Goal: Task Accomplishment & Management: Manage account settings

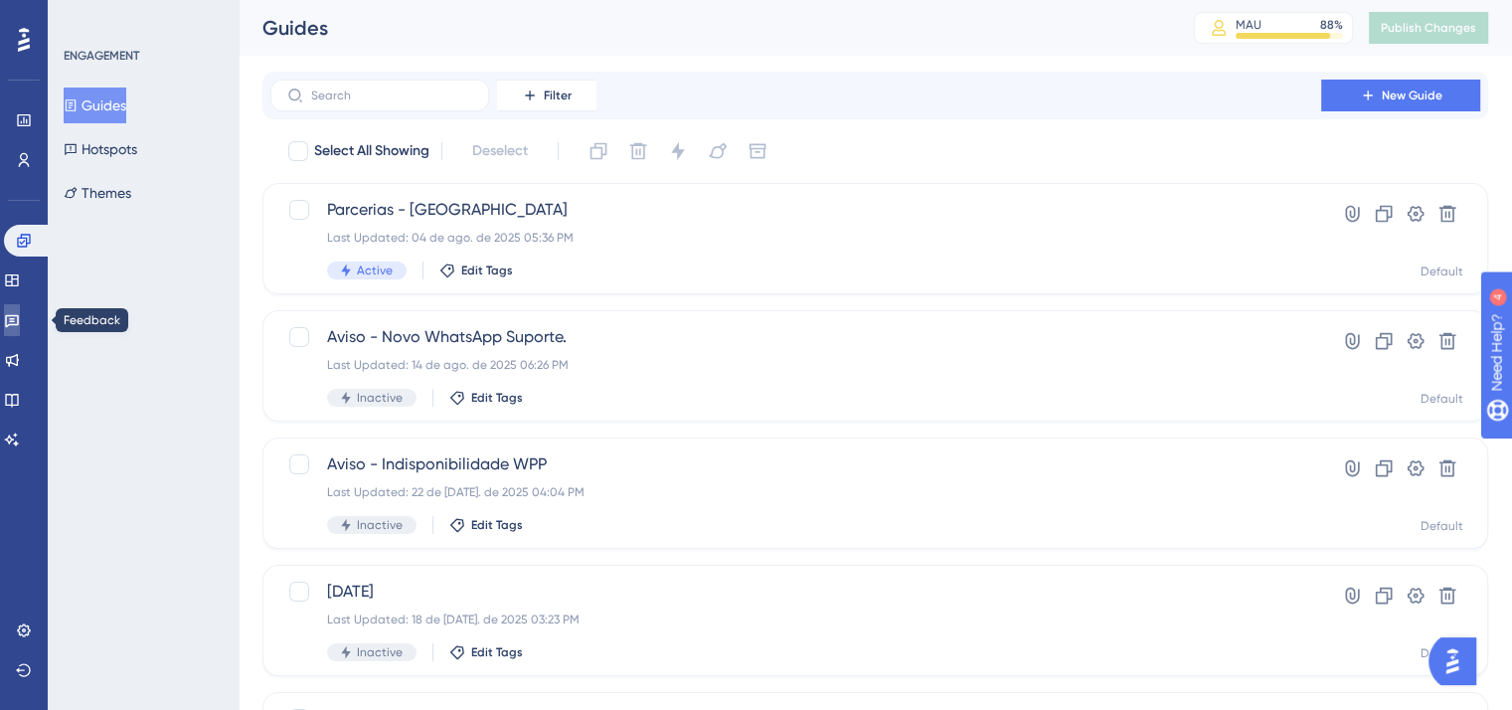
click at [13, 318] on link at bounding box center [12, 320] width 16 height 32
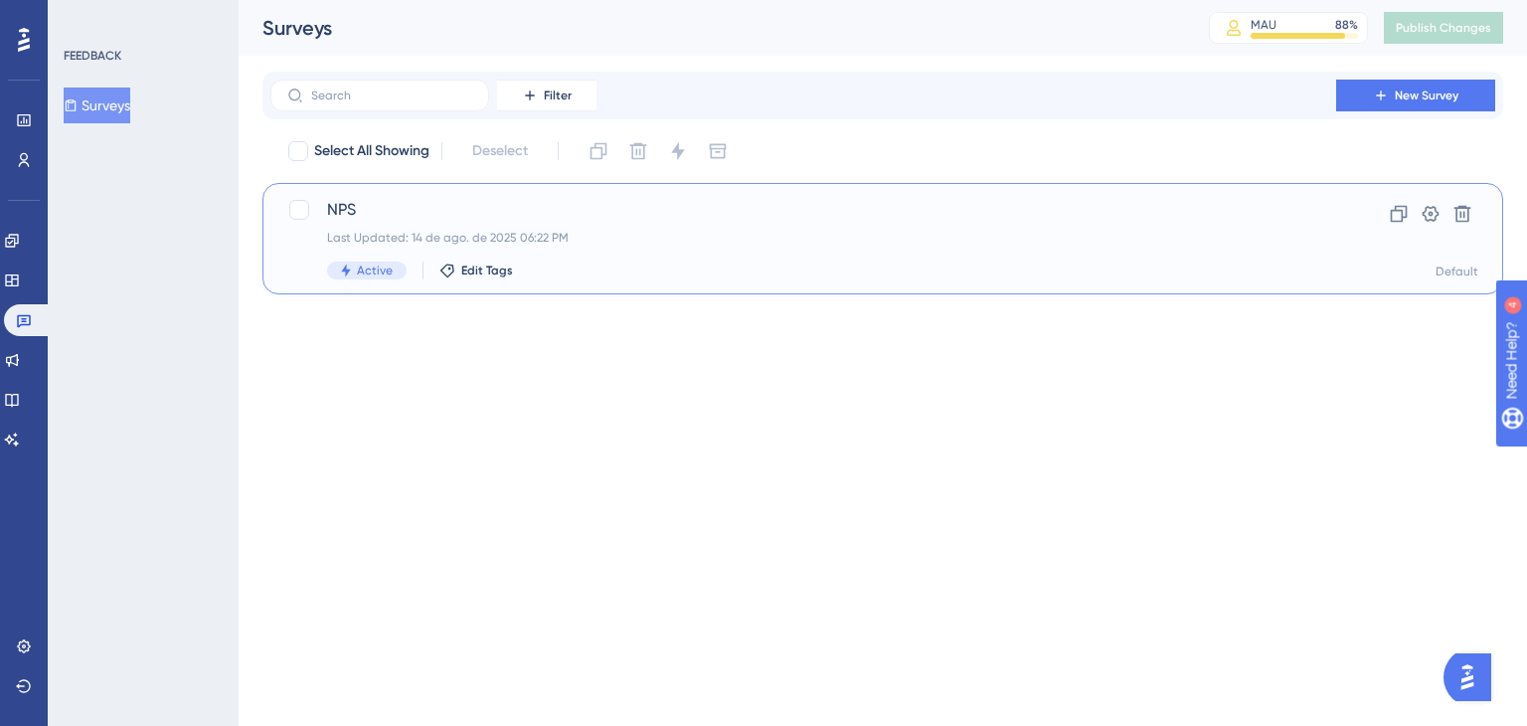
click at [1066, 227] on div "NPS Last Updated: 14 de ago. de 2025 06:22 PM Active Edit Tags" at bounding box center [803, 239] width 953 height 82
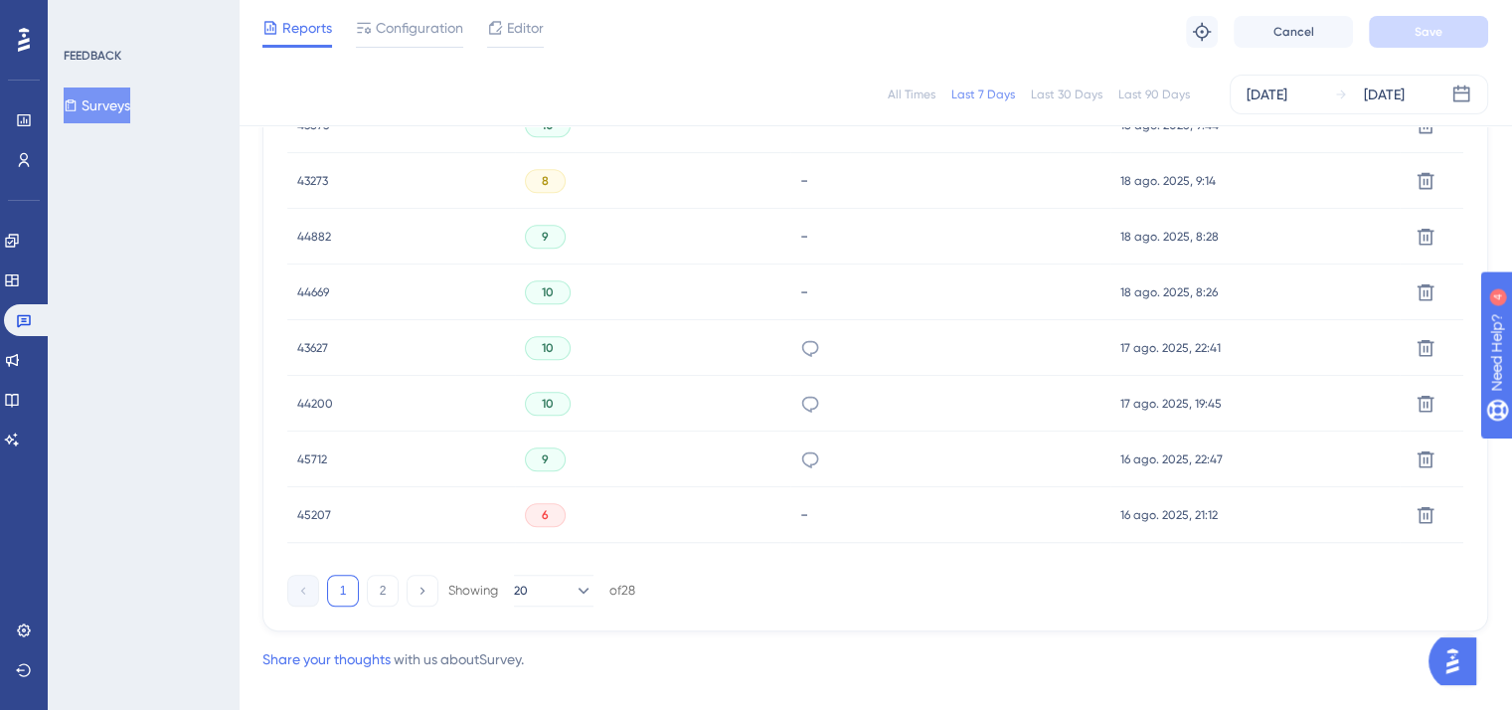
scroll to position [1392, 0]
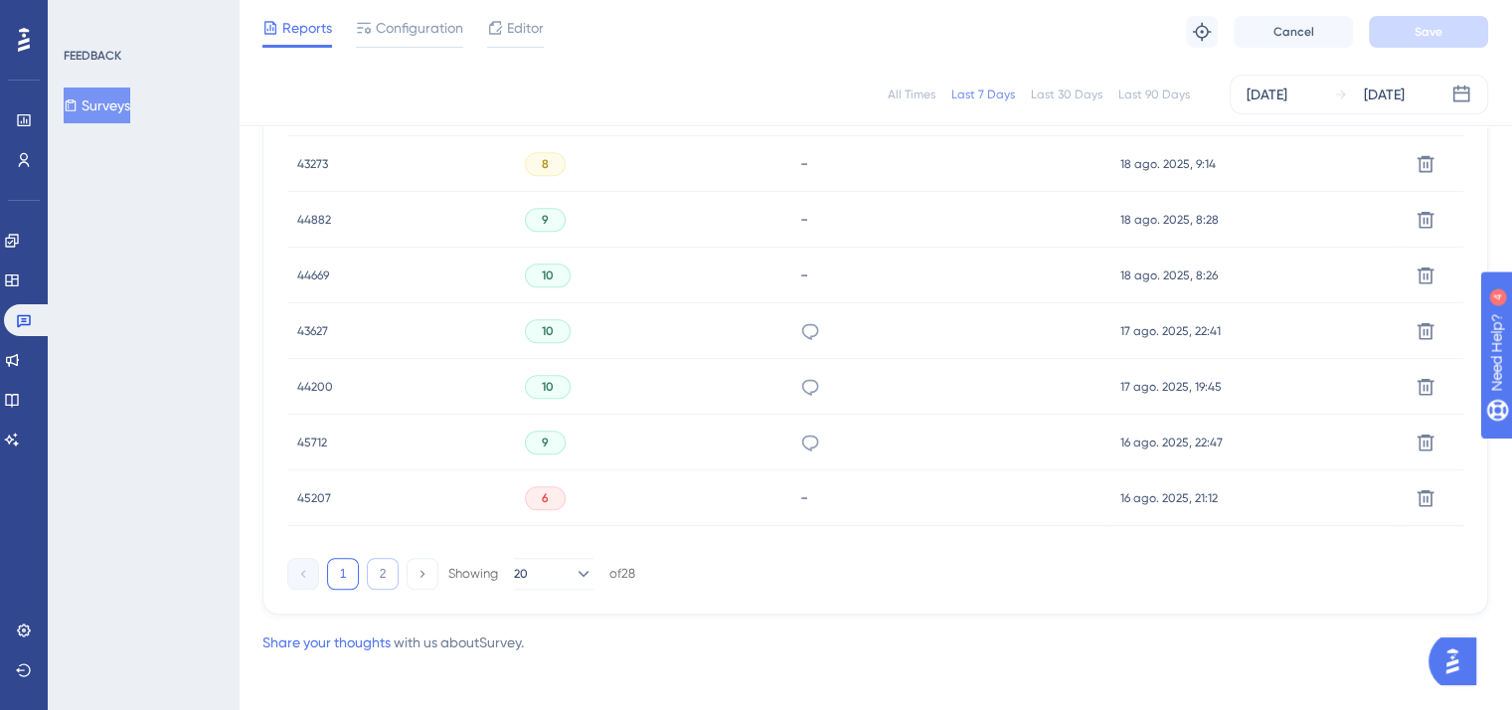
click at [384, 574] on button "2" at bounding box center [383, 574] width 32 height 32
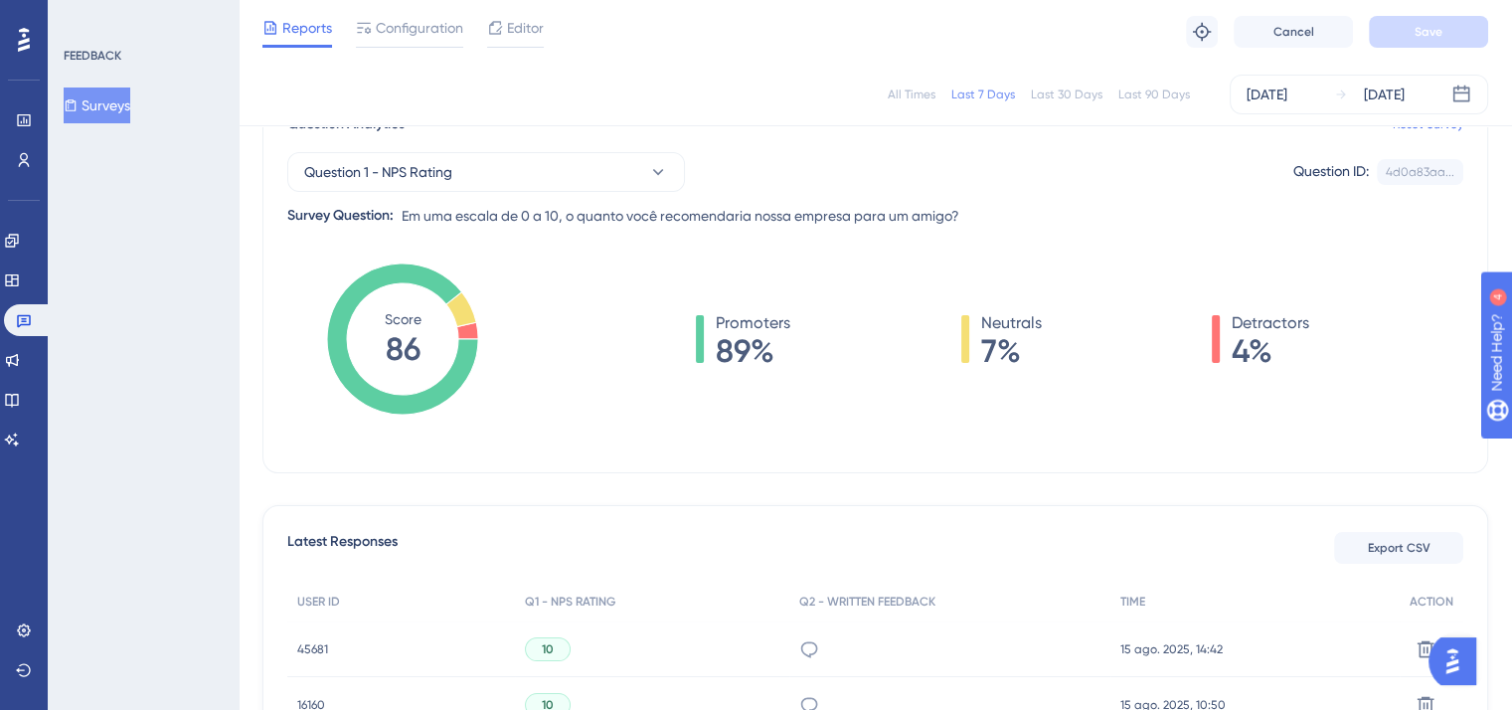
scroll to position [35, 0]
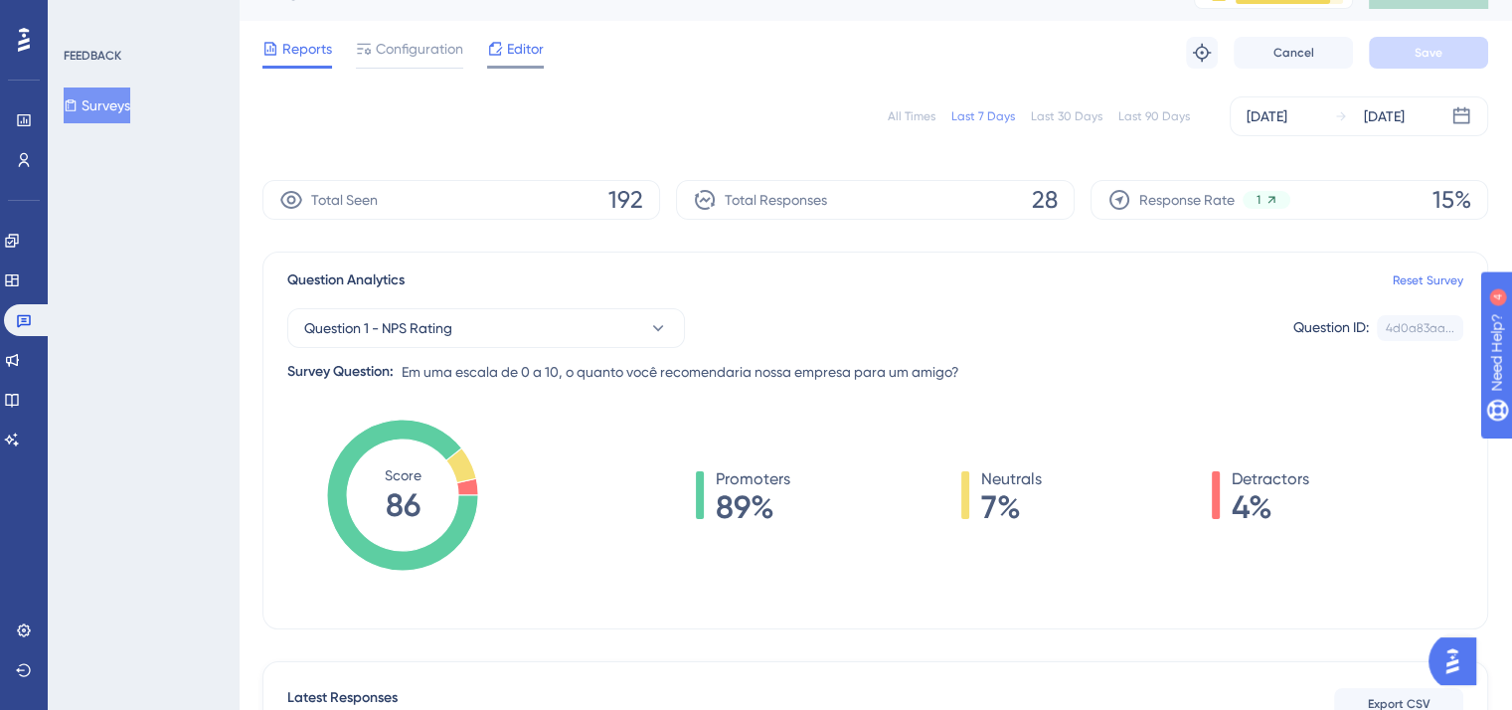
click at [510, 64] on div "Editor" at bounding box center [515, 53] width 57 height 32
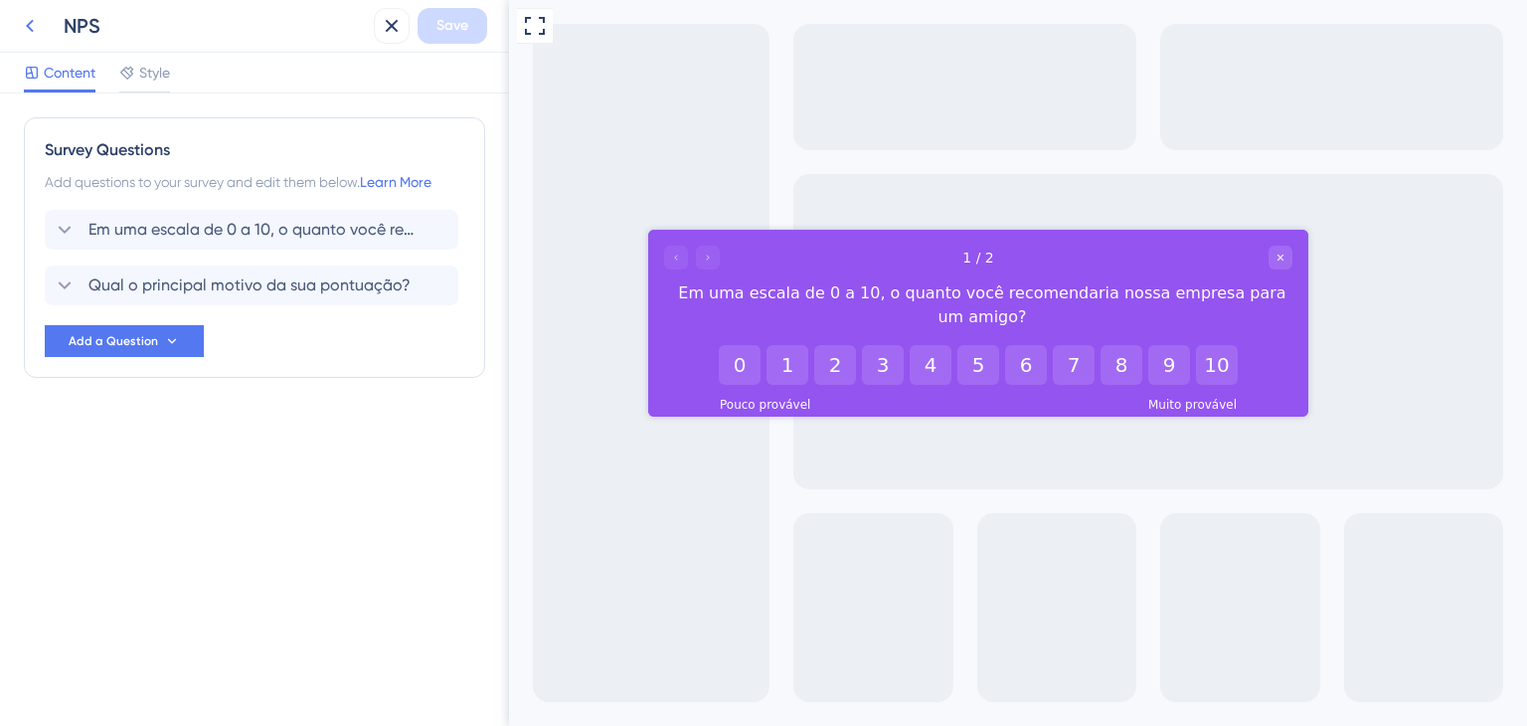
click at [27, 39] on button at bounding box center [30, 26] width 36 height 36
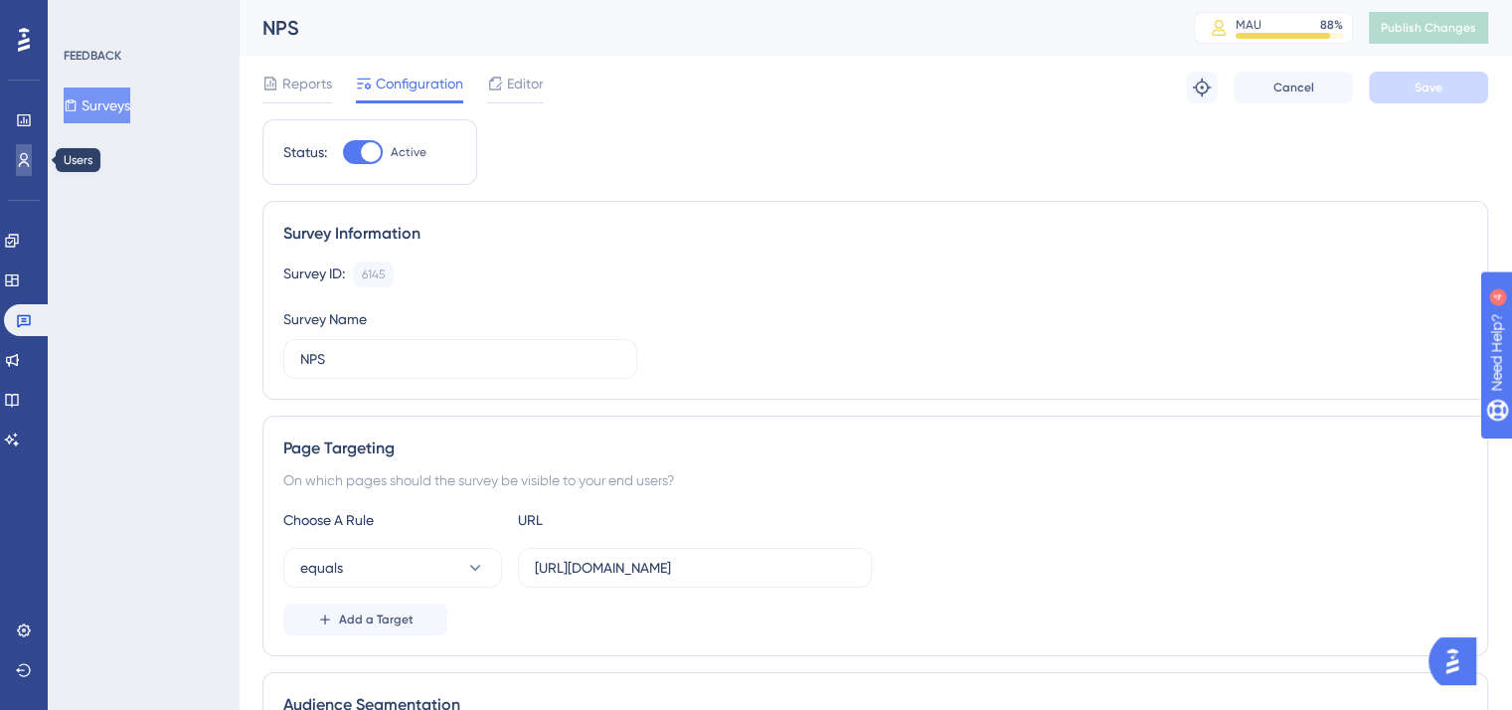
click at [26, 165] on icon at bounding box center [24, 160] width 16 height 16
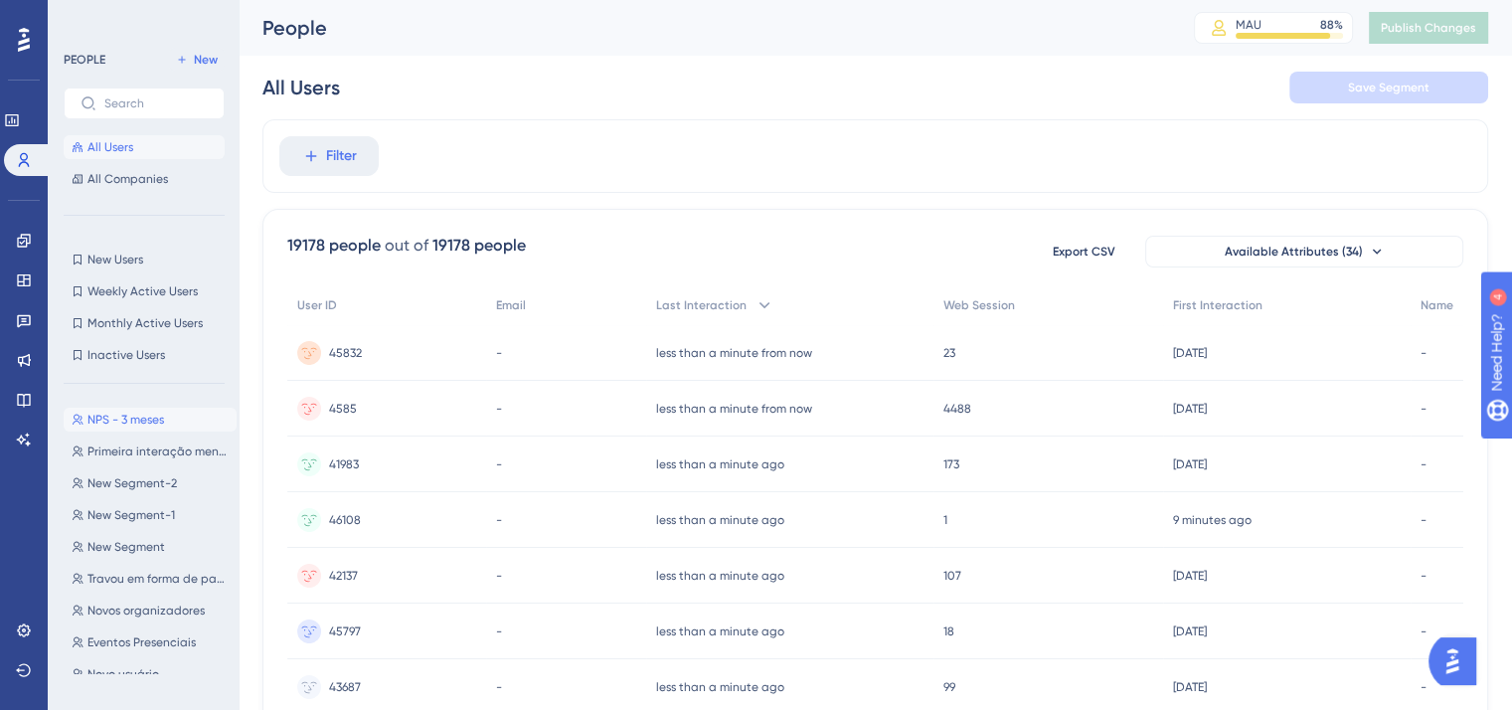
click at [143, 427] on span "NPS - 3 meses" at bounding box center [126, 420] width 77 height 16
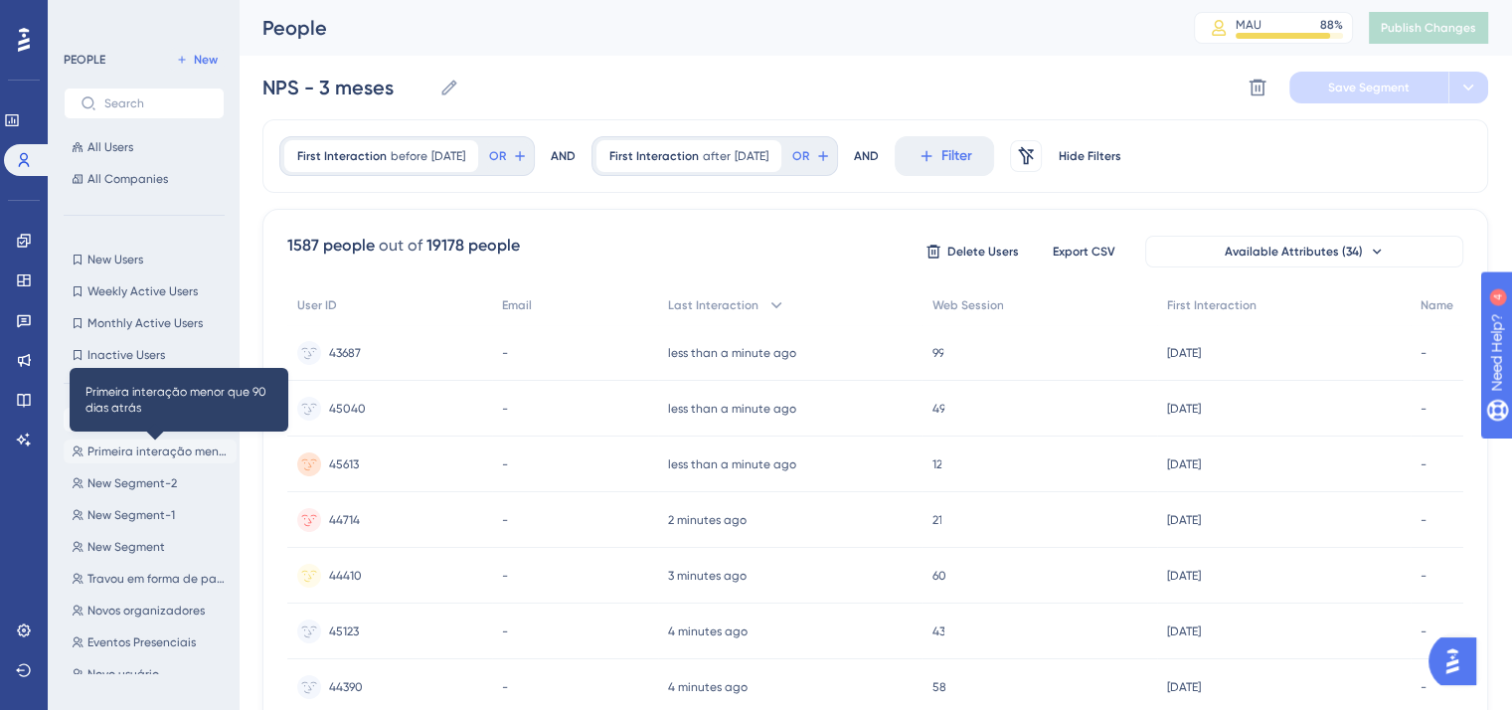
click at [102, 449] on span "Primeira interação menor que 90 dias atrás" at bounding box center [158, 451] width 141 height 16
type input "Primeira interação menor que 90 dias atrás"
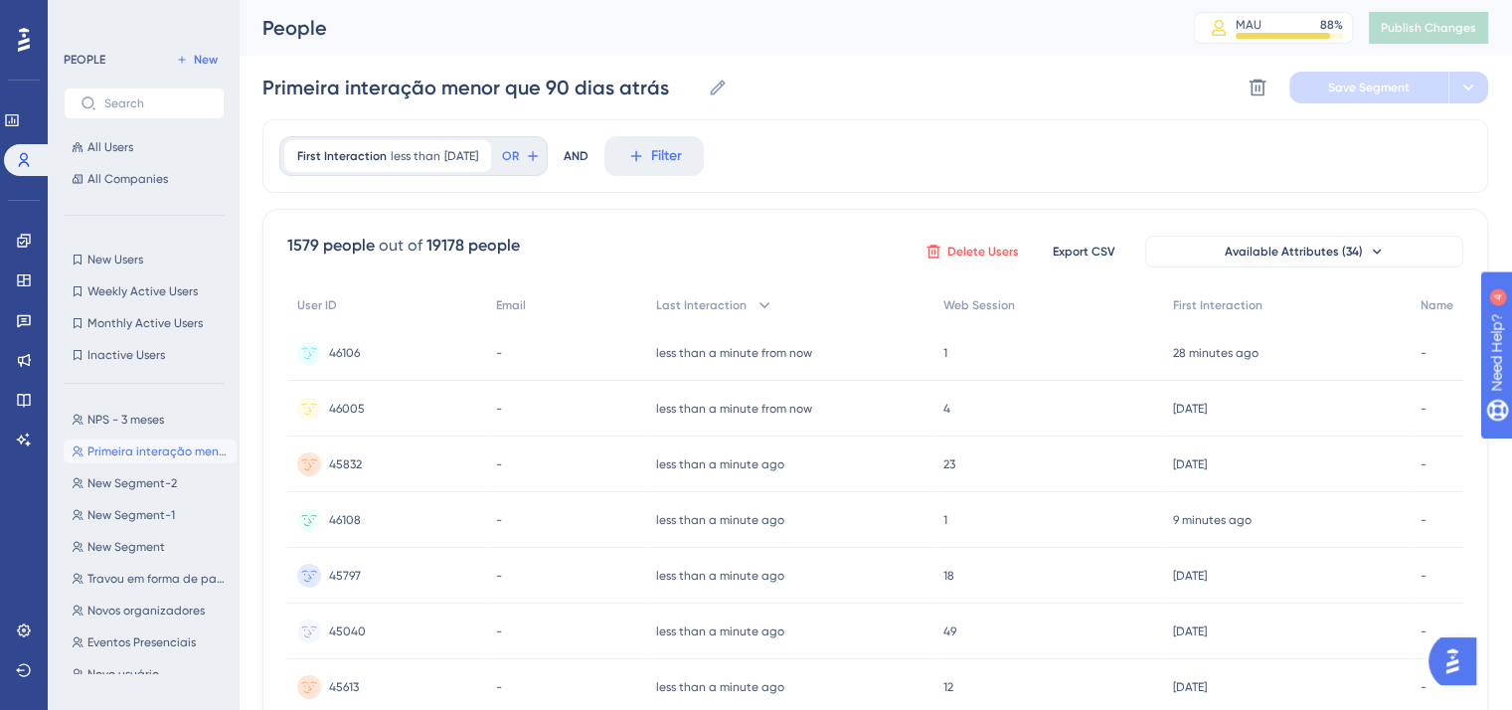
click at [965, 260] on button "Delete Users" at bounding box center [972, 252] width 99 height 32
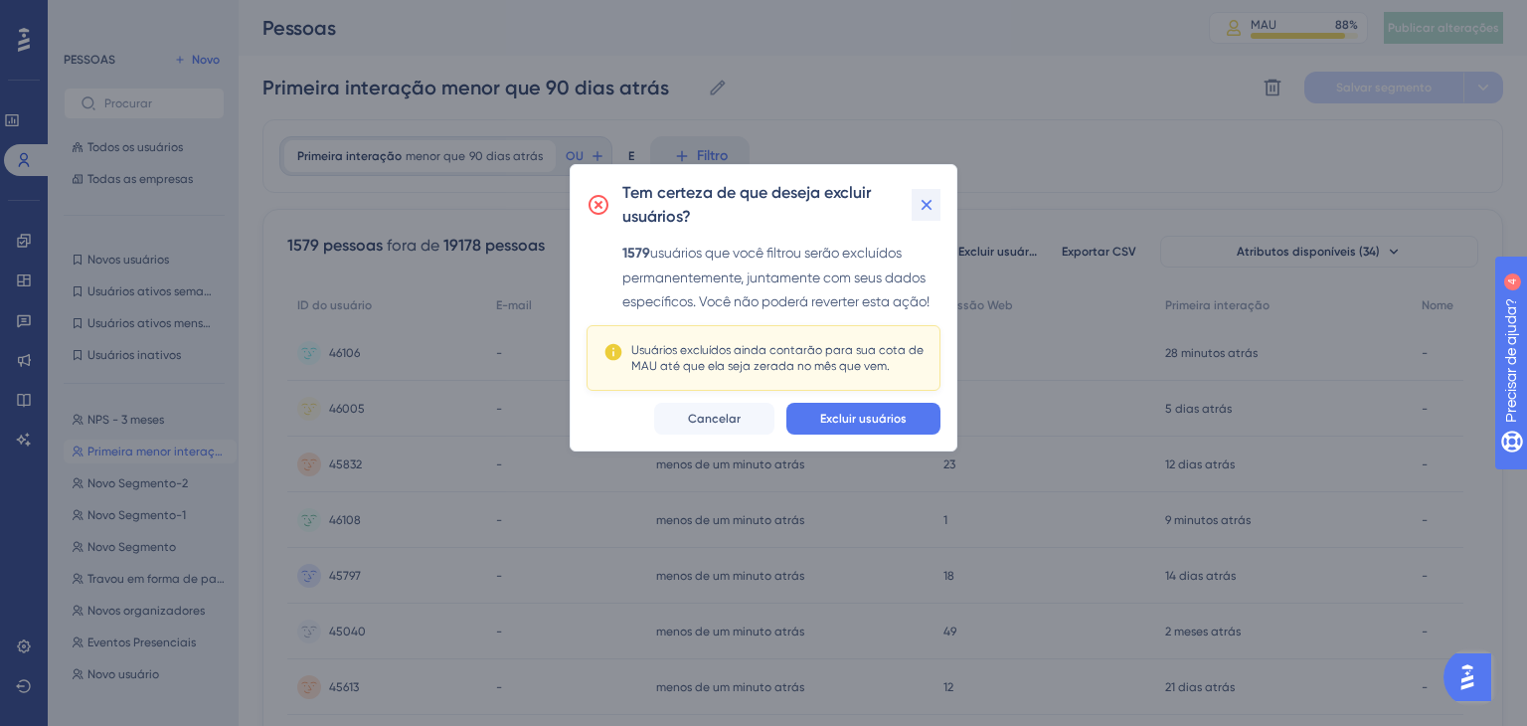
click at [926, 209] on icon at bounding box center [927, 205] width 20 height 20
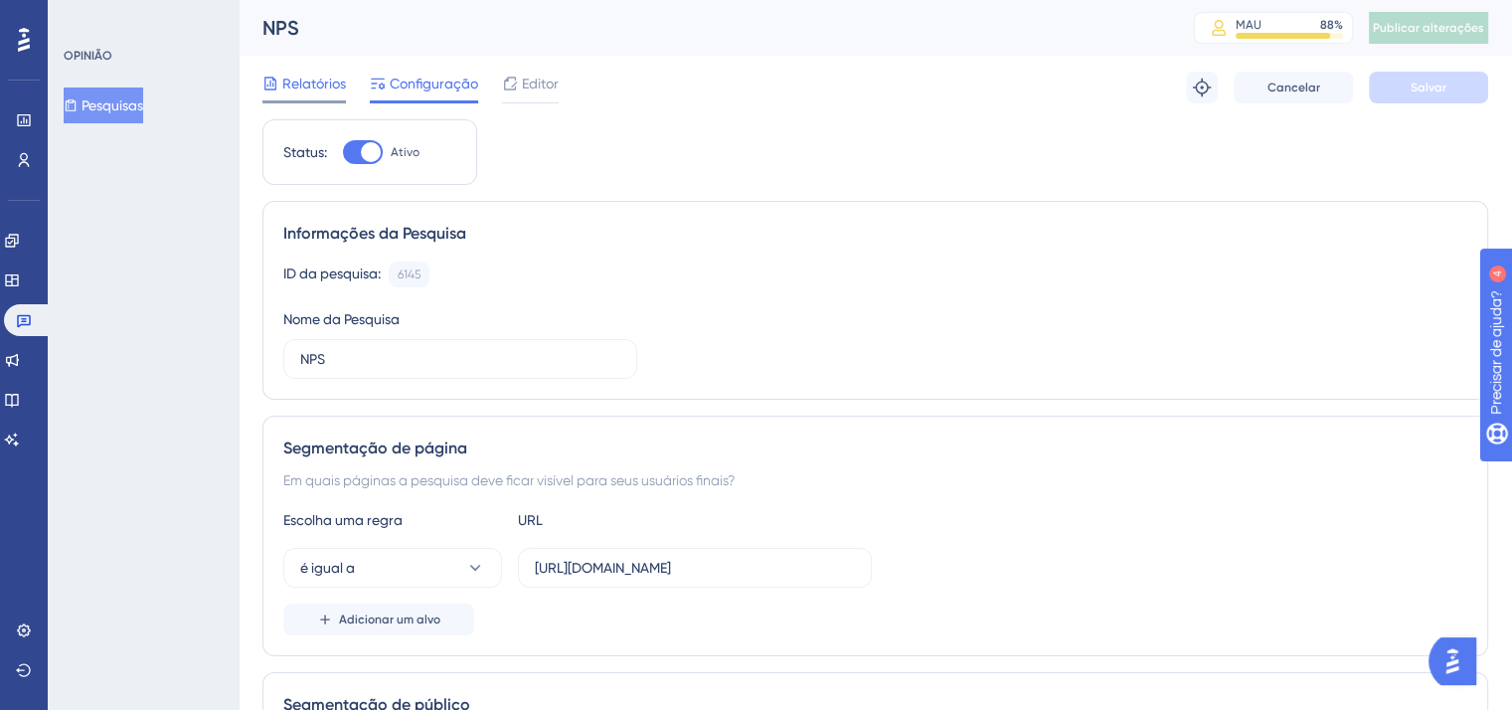
click at [300, 88] on font "Relatórios" at bounding box center [314, 84] width 64 height 16
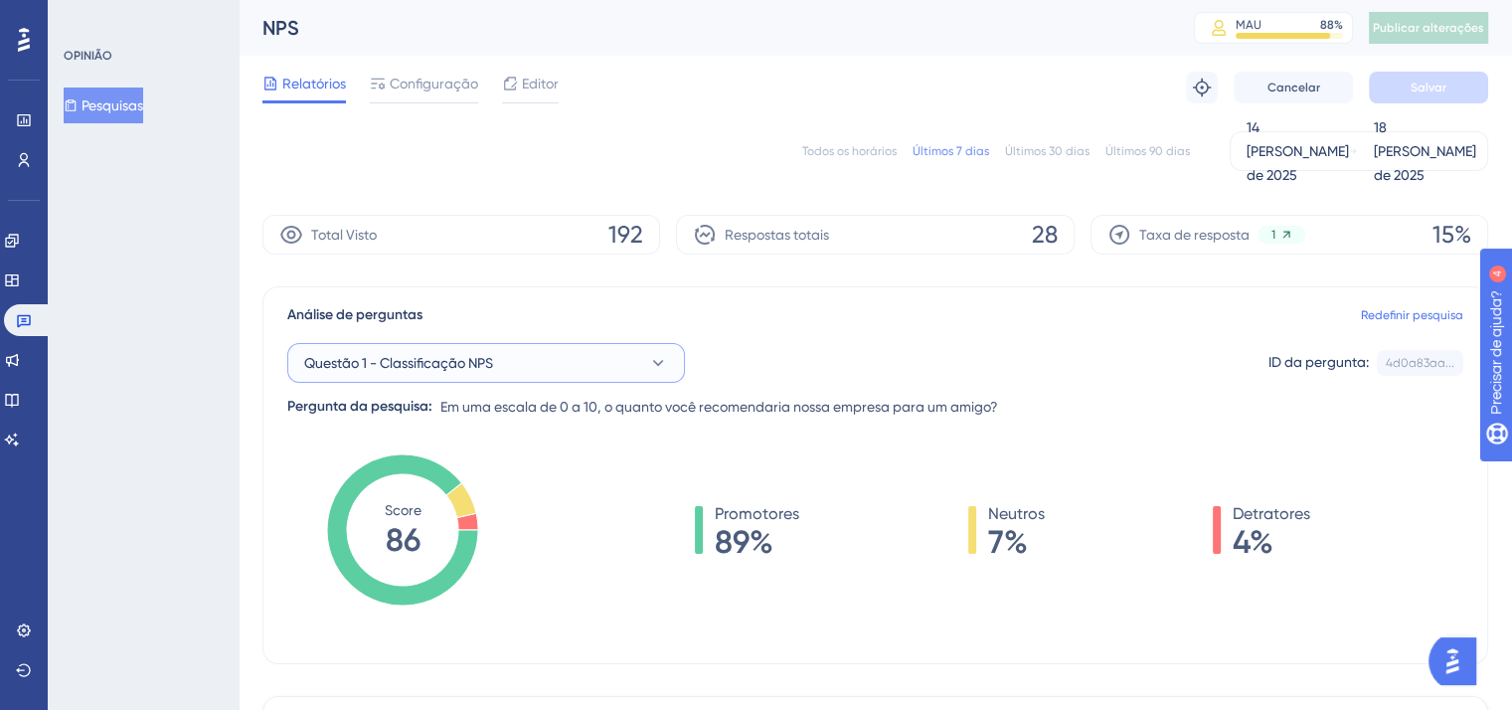
click at [574, 361] on button "Questão 1 - Classificação NPS" at bounding box center [486, 363] width 398 height 40
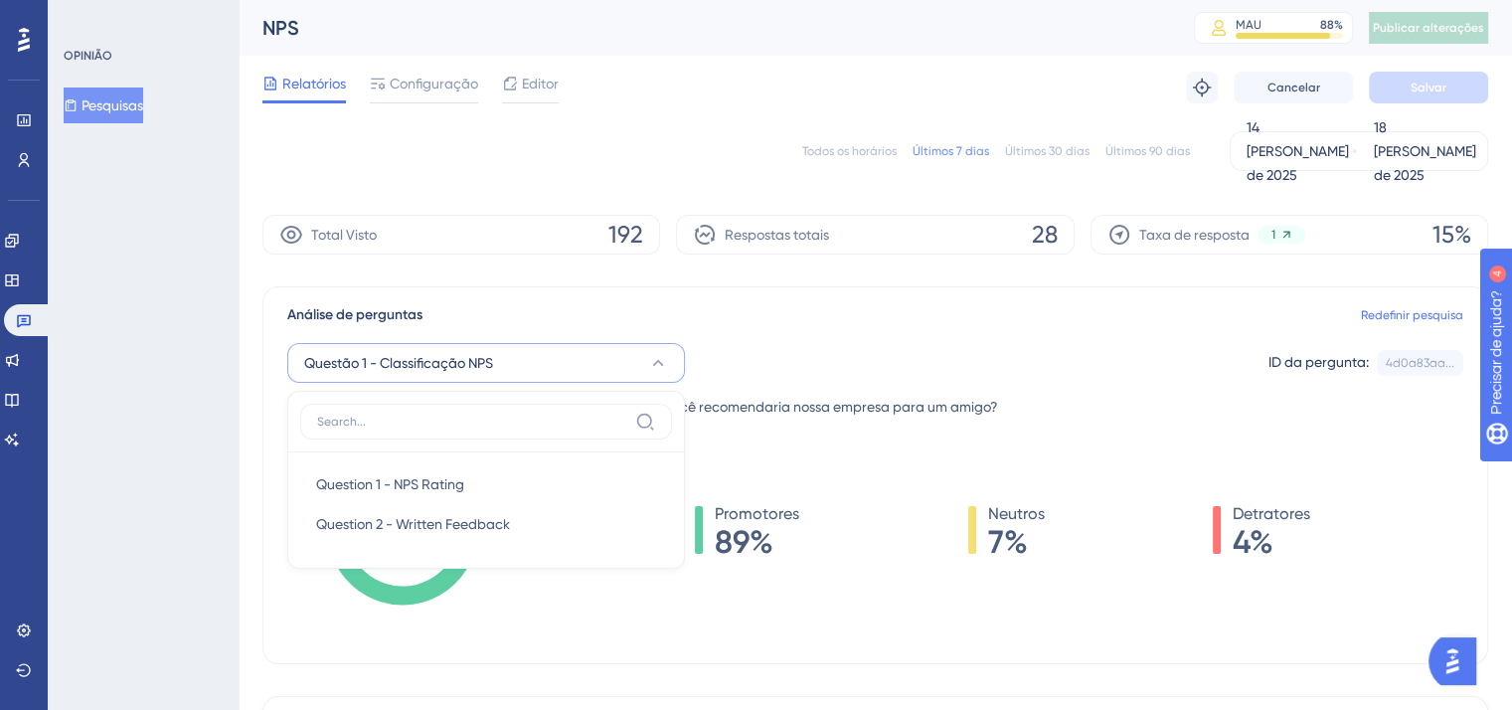
scroll to position [123, 0]
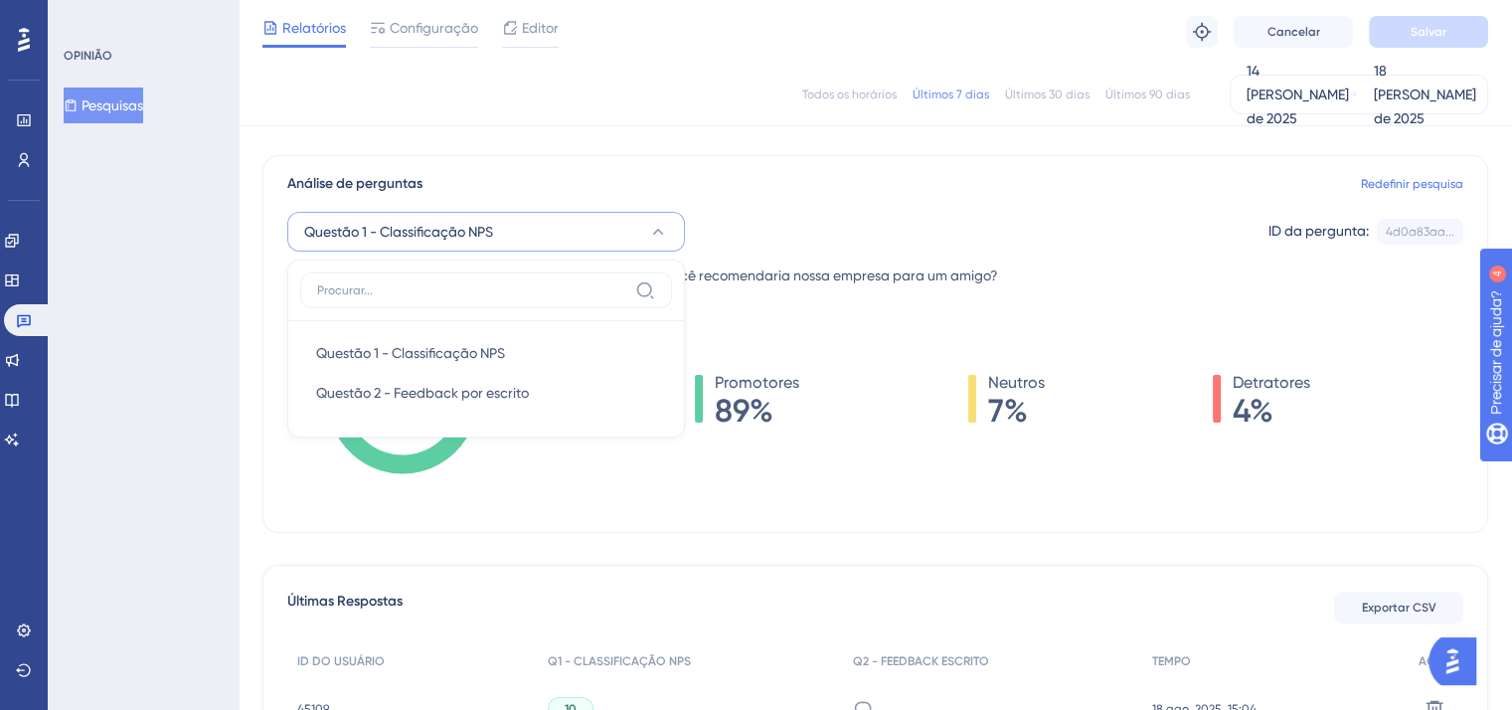
click at [784, 223] on div "Questão 1 - Classificação NPS Questão 1 - Classificação NPS Questão 1 - Classif…" at bounding box center [875, 232] width 1176 height 40
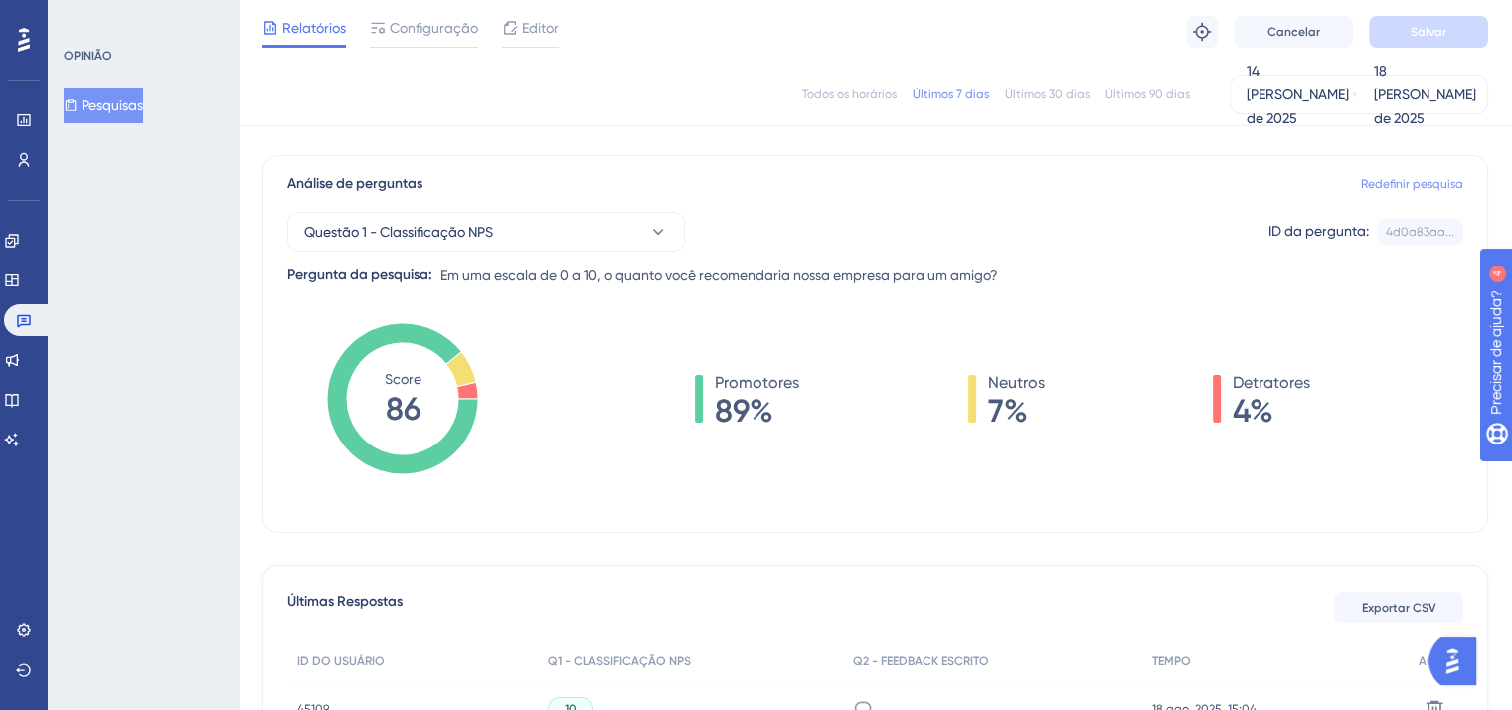
click at [1446, 187] on font "Redefinir pesquisa" at bounding box center [1412, 184] width 102 height 14
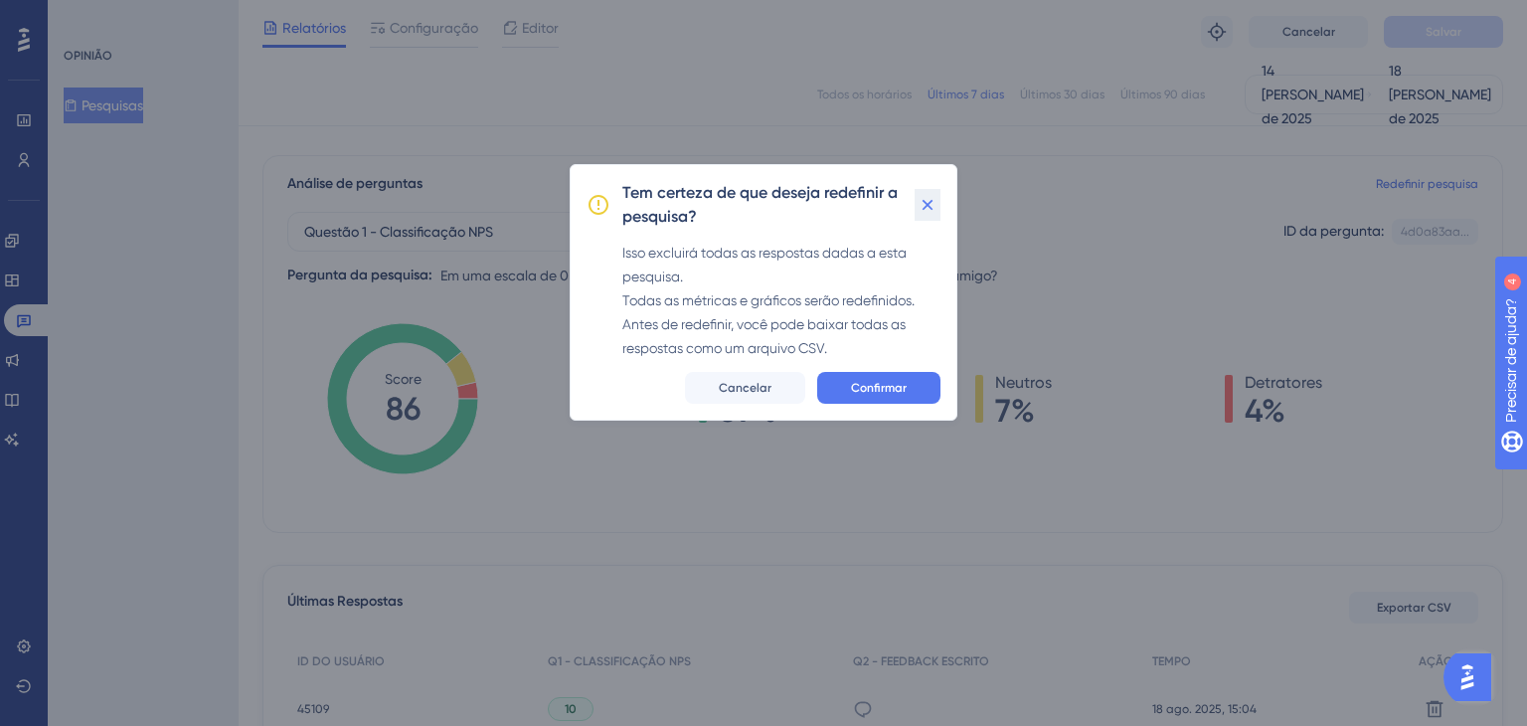
click at [922, 197] on icon at bounding box center [928, 205] width 20 height 20
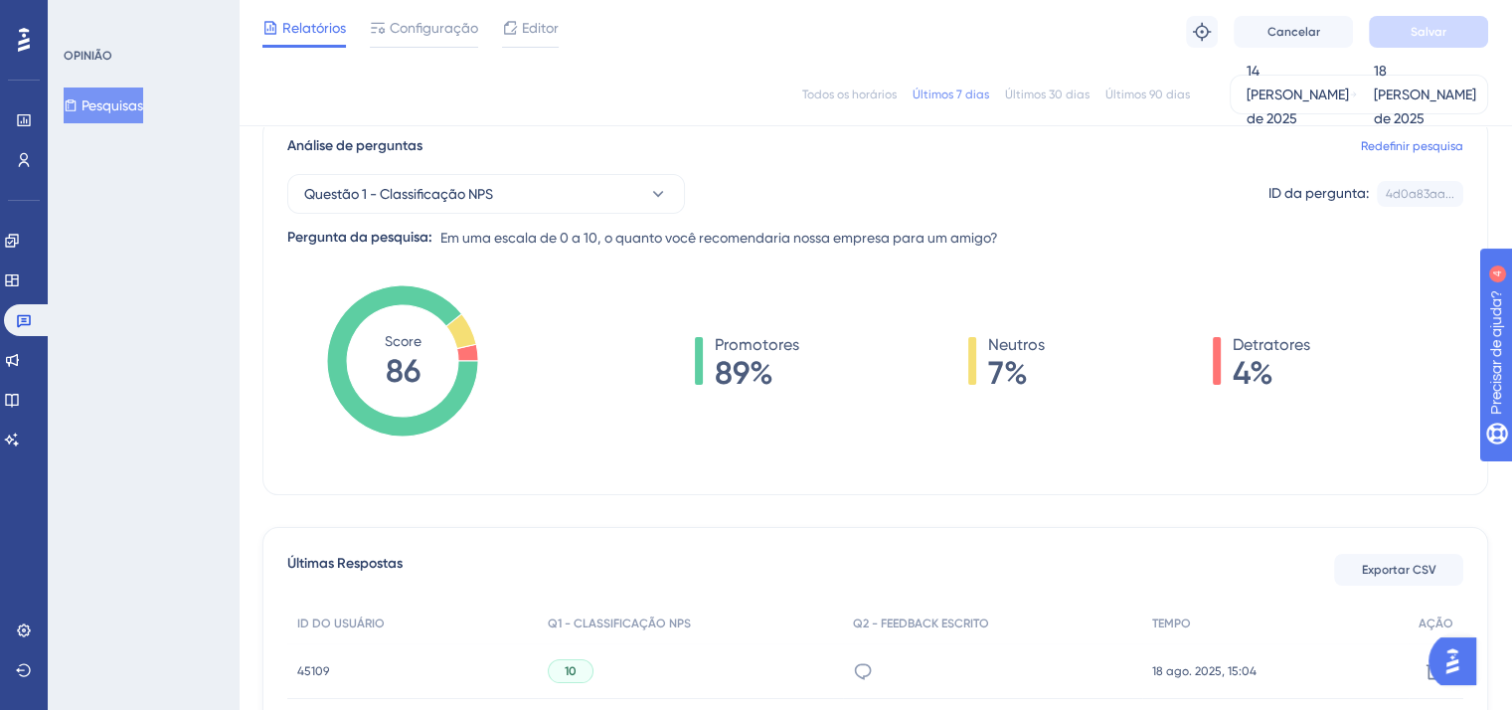
scroll to position [0, 0]
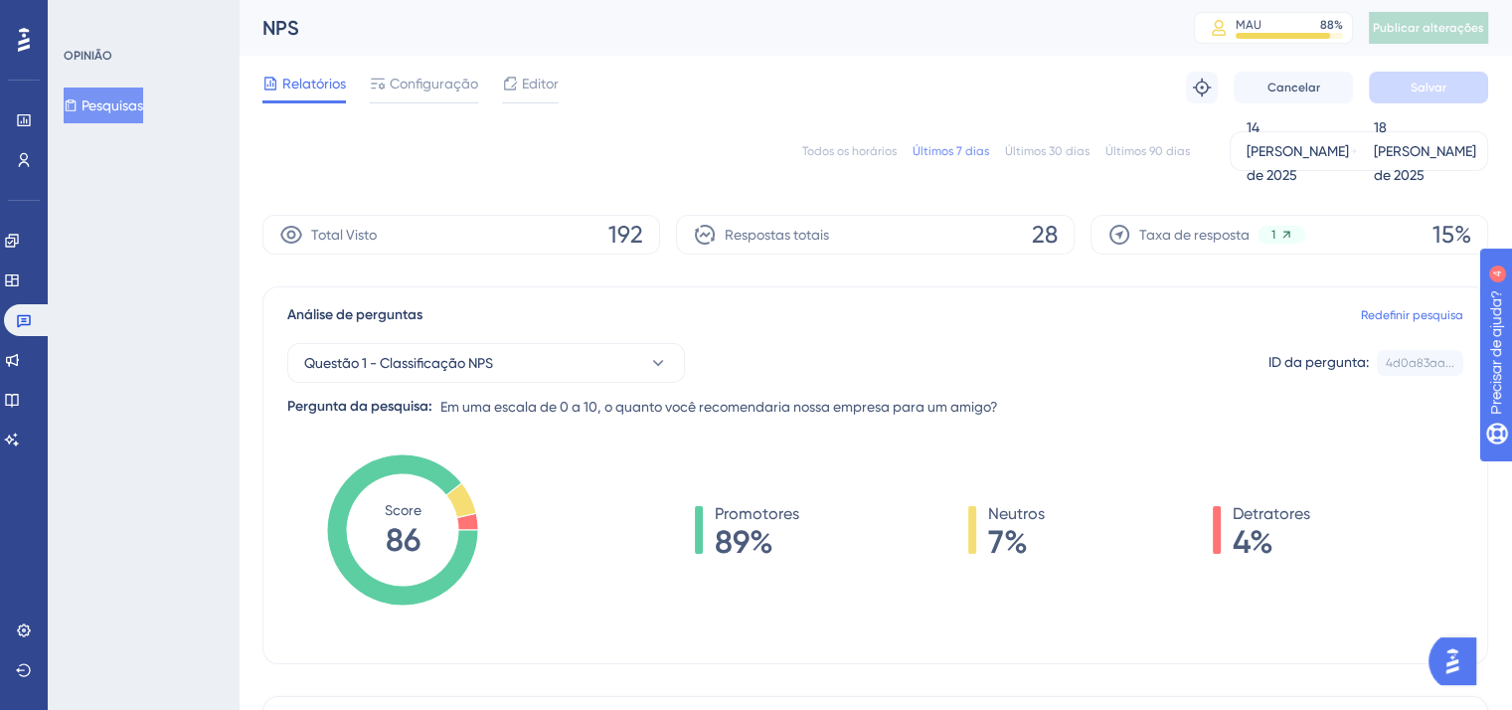
click at [1013, 178] on div "Todos os horários Últimos 7 dias Últimos 30 dias Últimos 90 dias 14 de agosto d…" at bounding box center [876, 151] width 1226 height 64
click at [1377, 168] on font "18 de agosto de 2025" at bounding box center [1425, 151] width 102 height 64
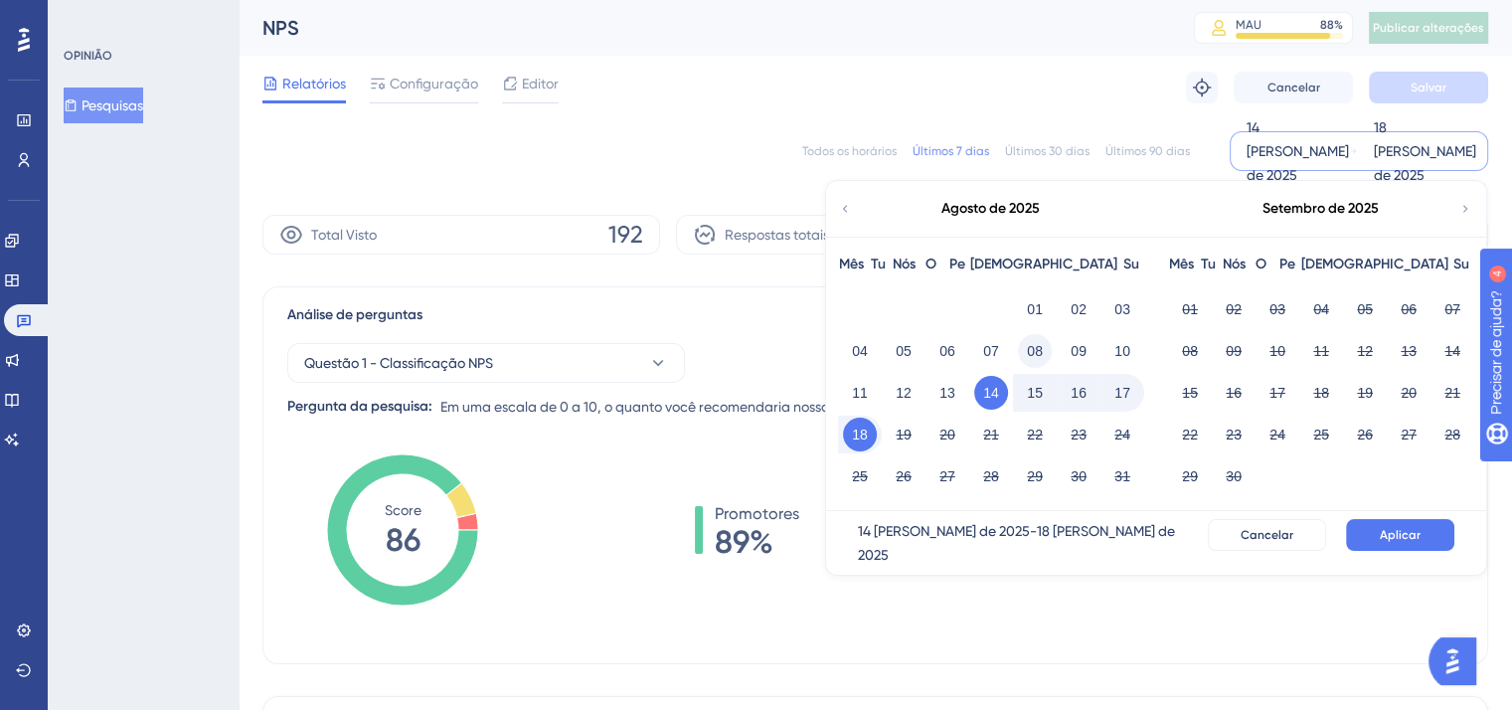
click at [1040, 357] on font "08" at bounding box center [1035, 351] width 16 height 16
click at [1092, 83] on div "Relatórios Configuração Editor Solução de problemas Cancelar Salvar" at bounding box center [876, 88] width 1226 height 64
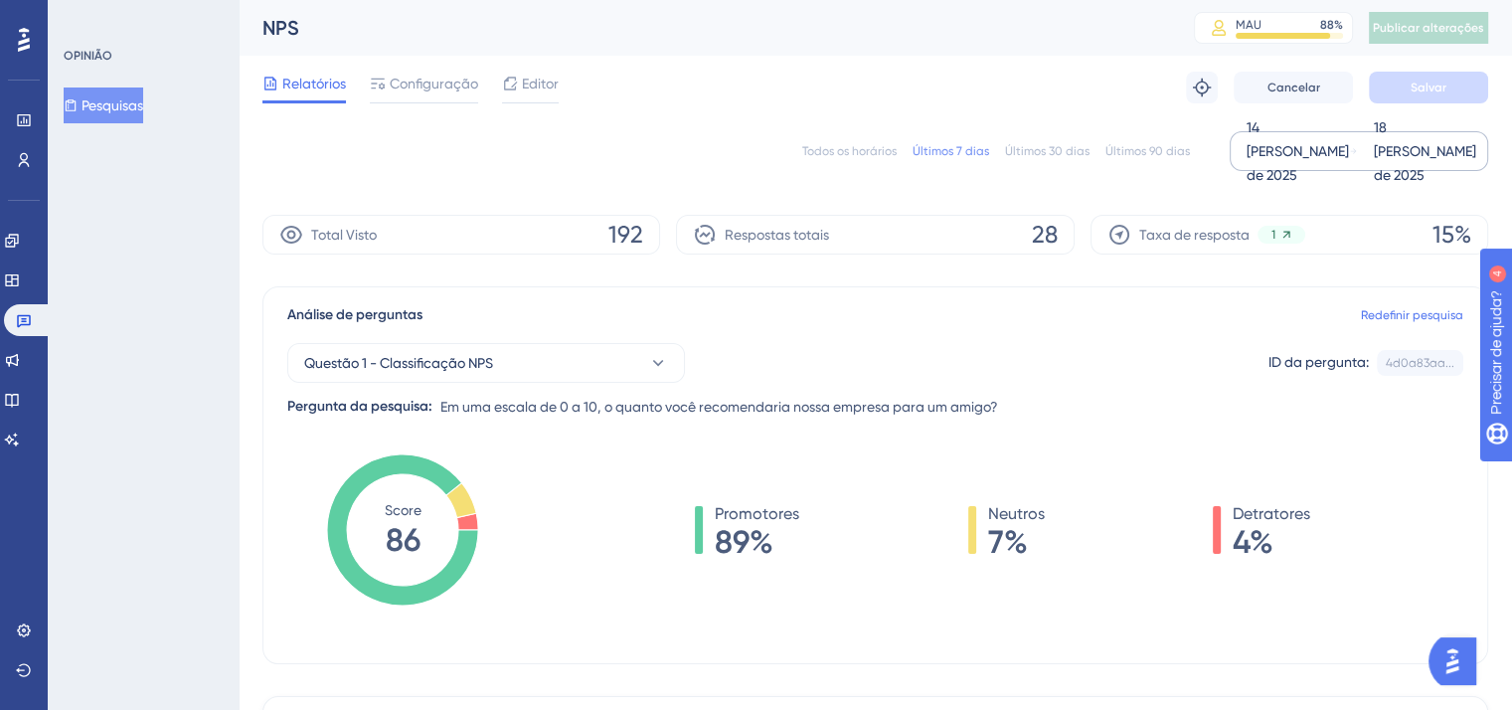
click at [1400, 144] on font "18 de agosto de 2025" at bounding box center [1425, 151] width 102 height 64
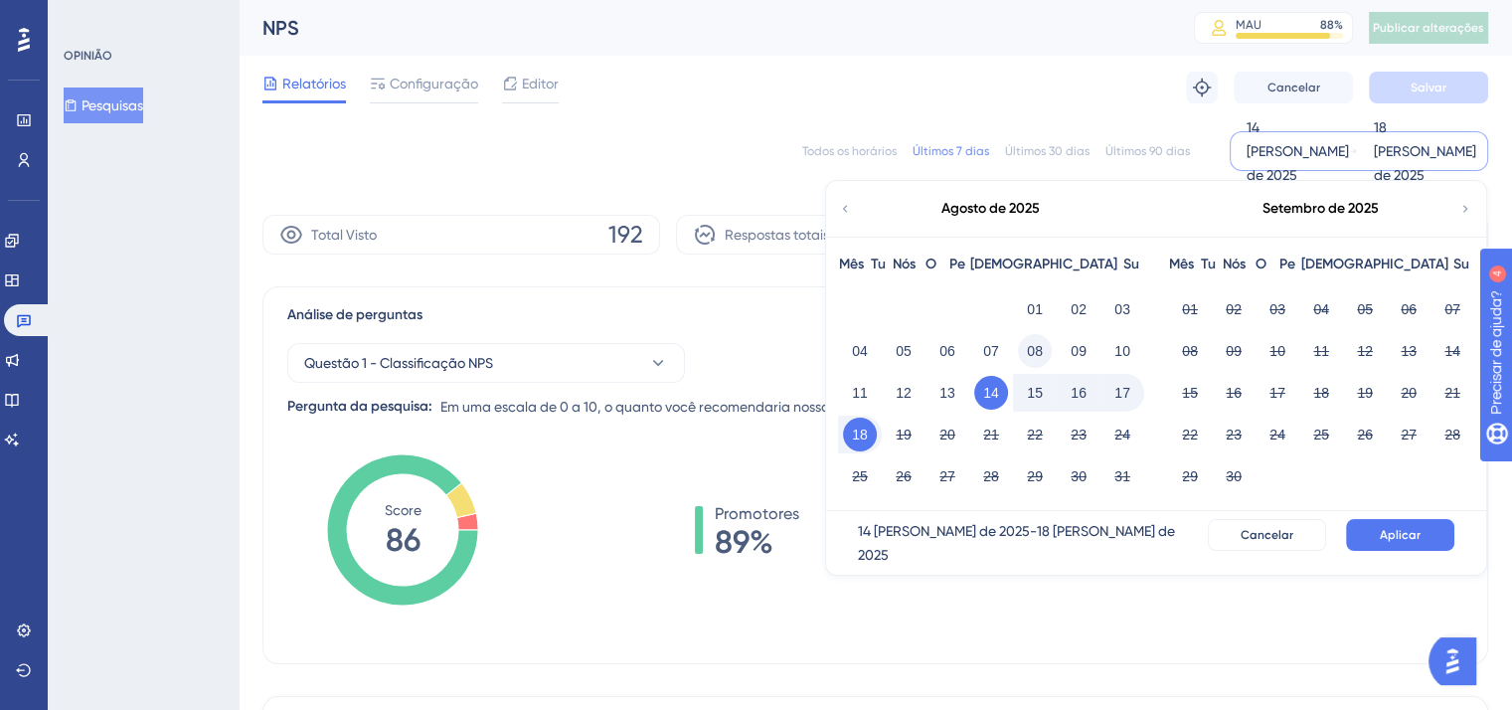
click at [1042, 355] on font "08" at bounding box center [1035, 351] width 16 height 16
click at [1392, 530] on button "Aplicar" at bounding box center [1400, 535] width 108 height 32
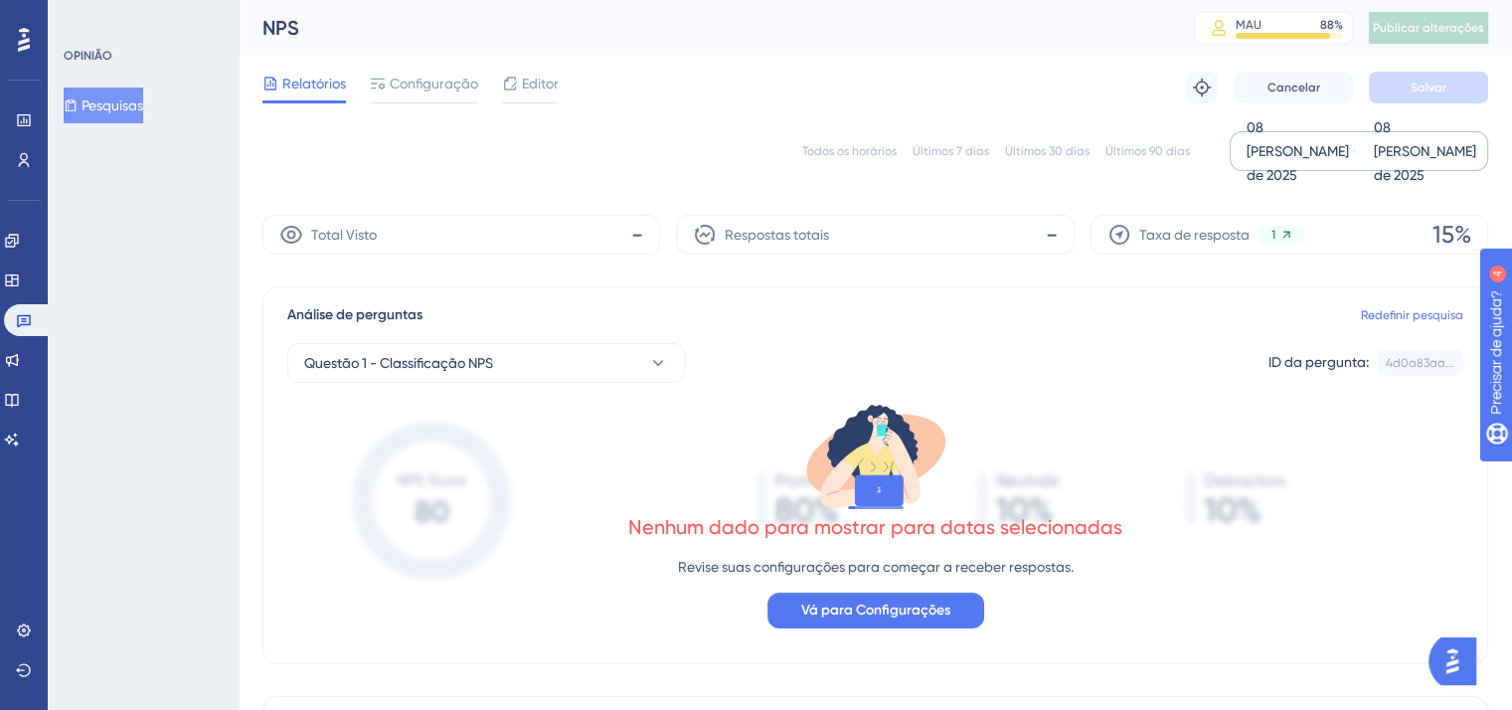
click at [1292, 160] on font "08 de agosto de 2025" at bounding box center [1298, 151] width 102 height 64
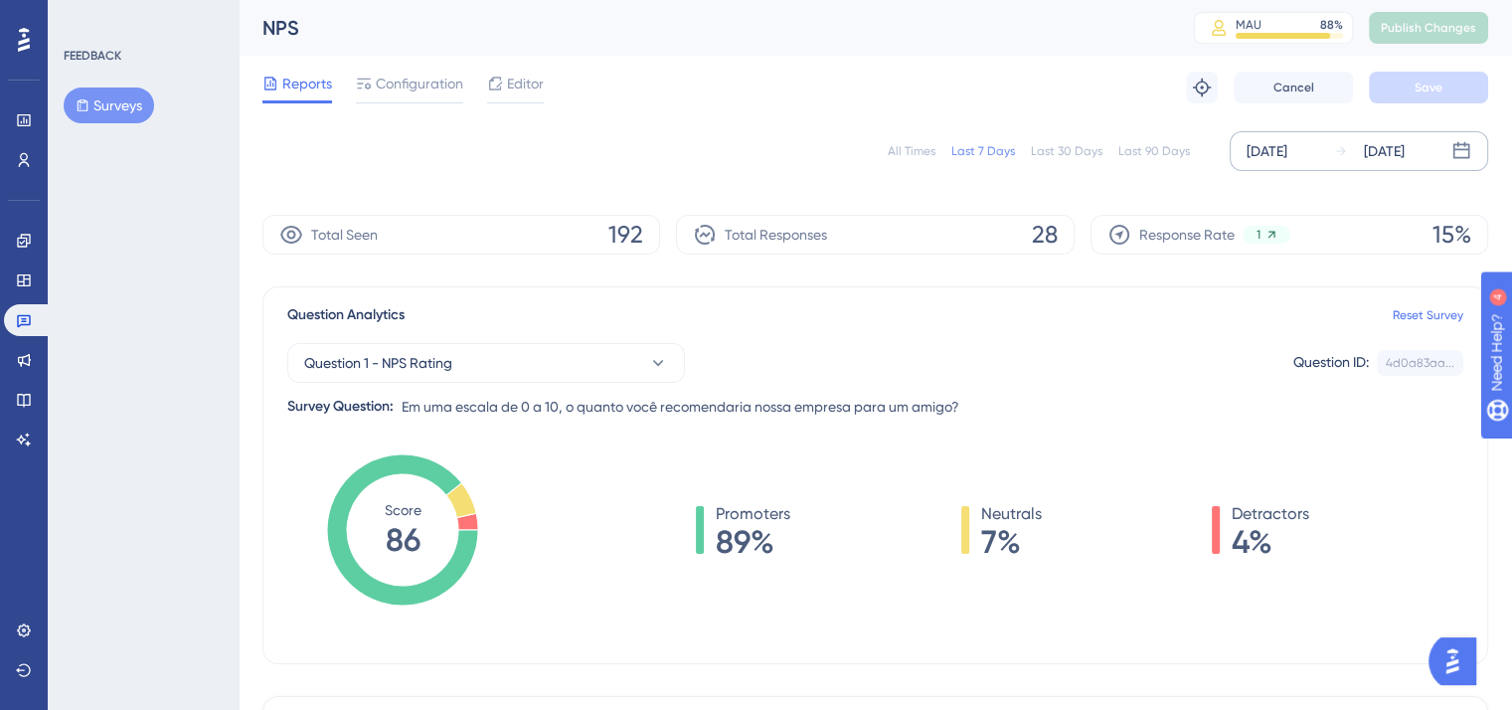
click at [1288, 156] on div "[DATE]" at bounding box center [1267, 151] width 41 height 24
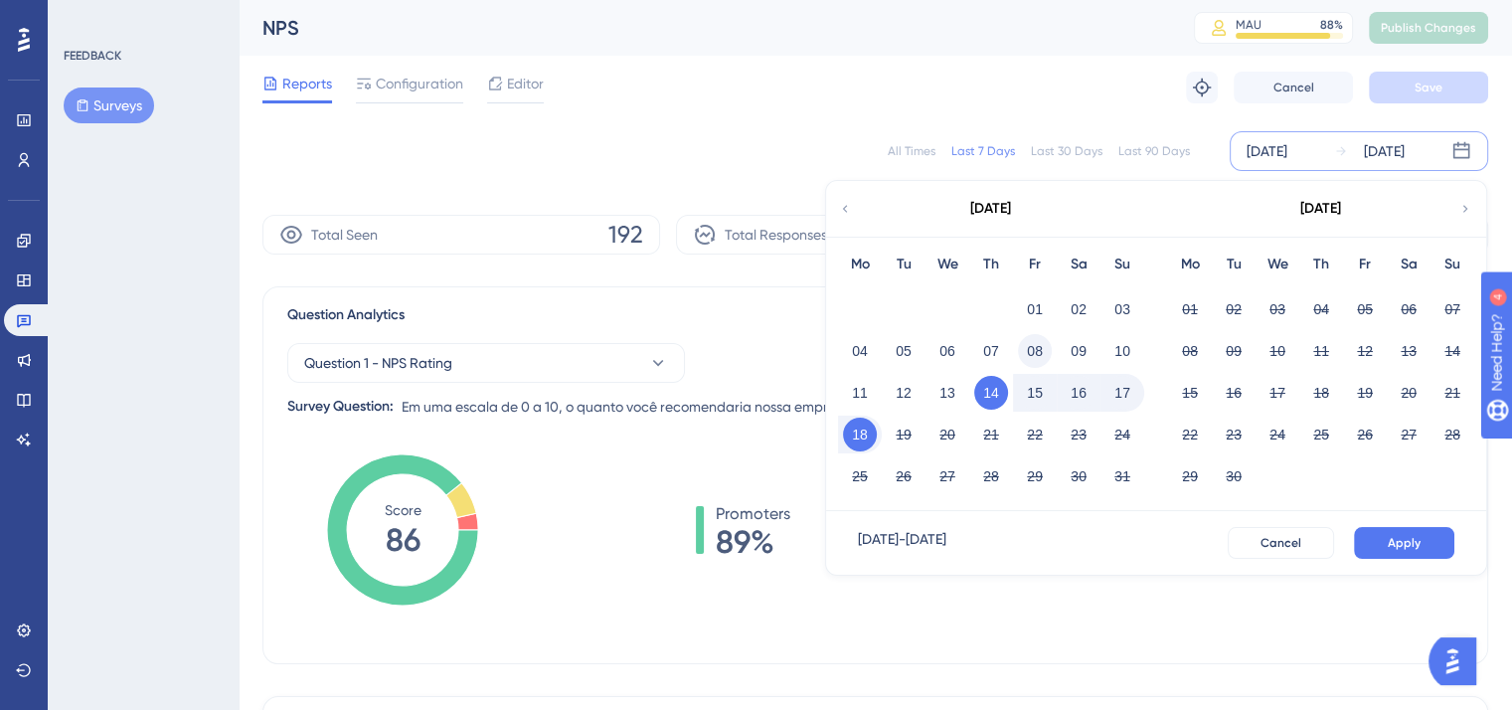
click at [1043, 351] on button "08" at bounding box center [1035, 351] width 34 height 34
click at [1031, 353] on button "08" at bounding box center [1035, 351] width 34 height 34
click at [1421, 540] on button "Apply" at bounding box center [1404, 543] width 100 height 32
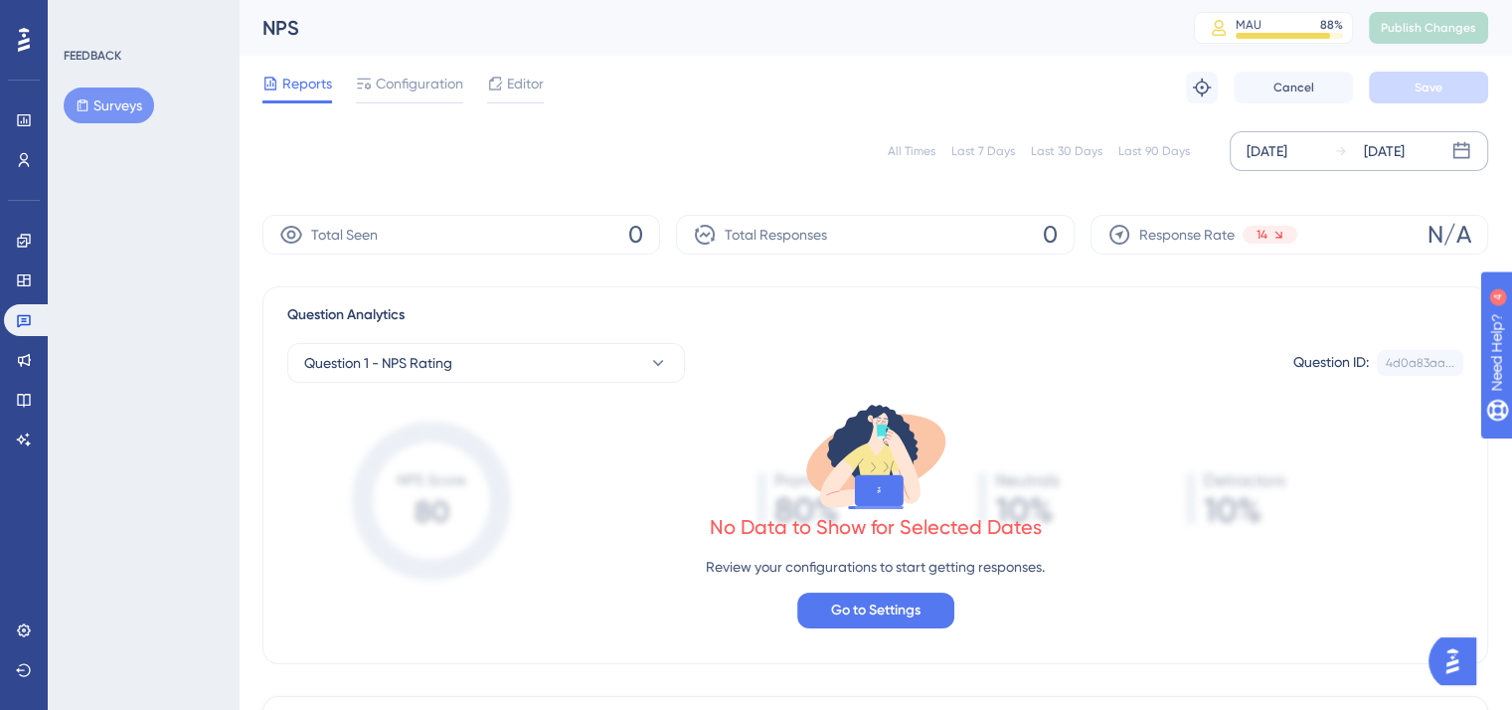
click at [1273, 161] on div "Aug 08 2025" at bounding box center [1267, 151] width 41 height 24
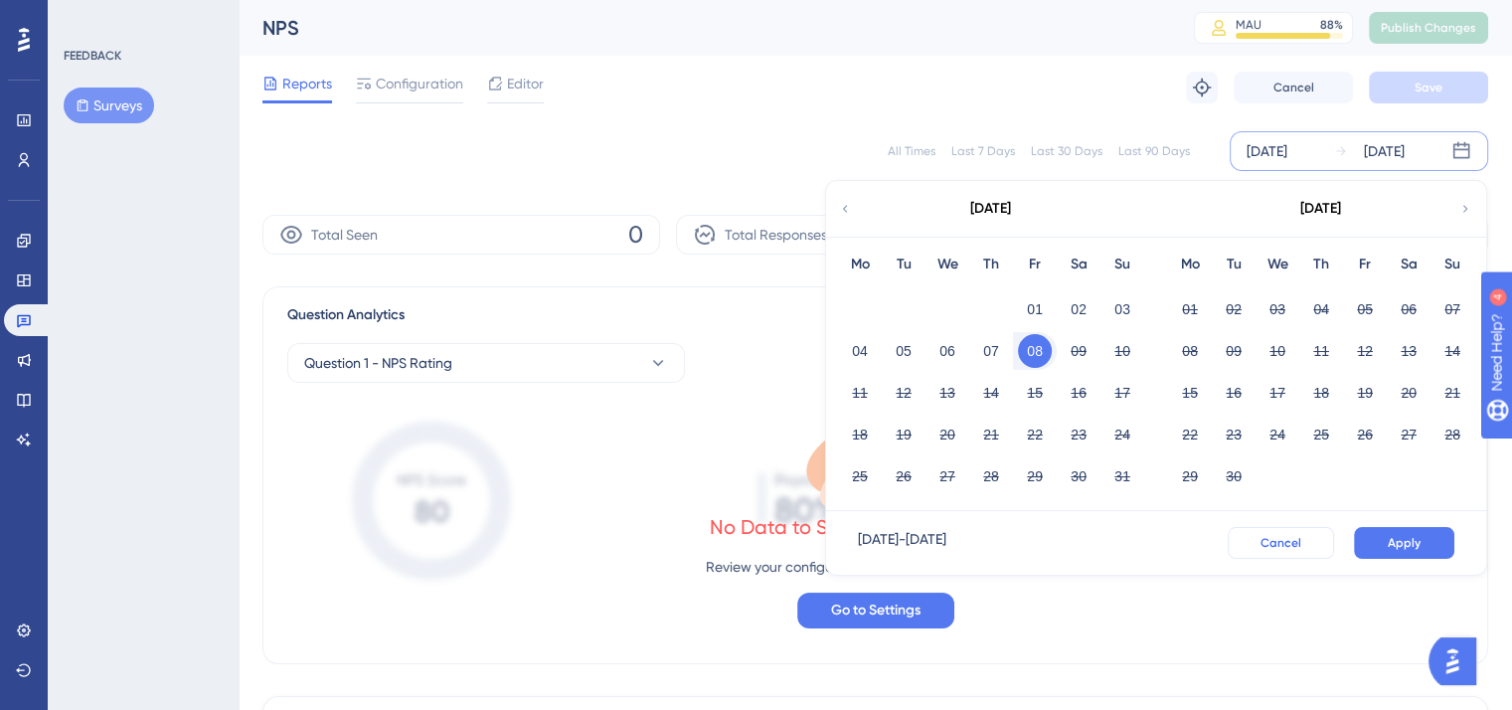
click at [1302, 545] on span "Cancel" at bounding box center [1281, 543] width 41 height 16
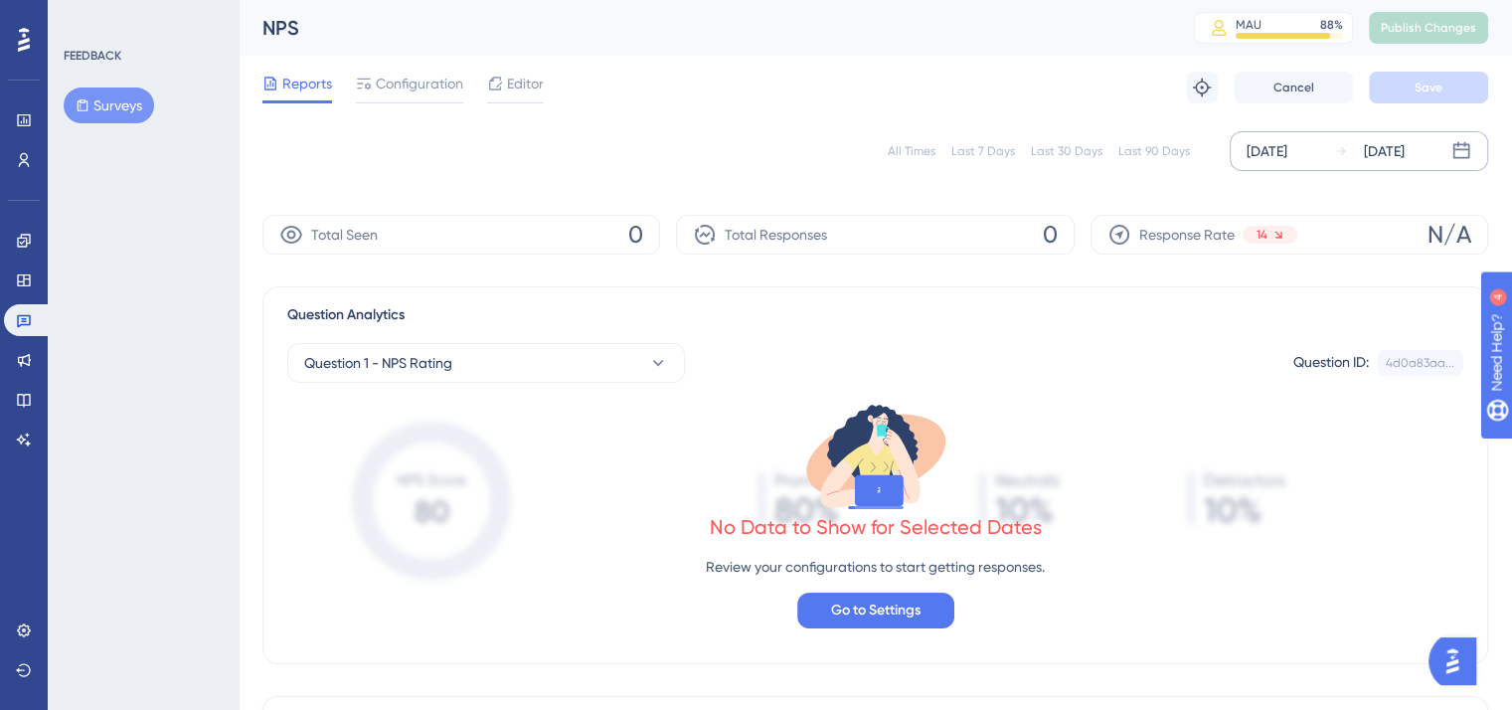
click at [1349, 150] on div "Aug 08 2025" at bounding box center [1369, 151] width 71 height 24
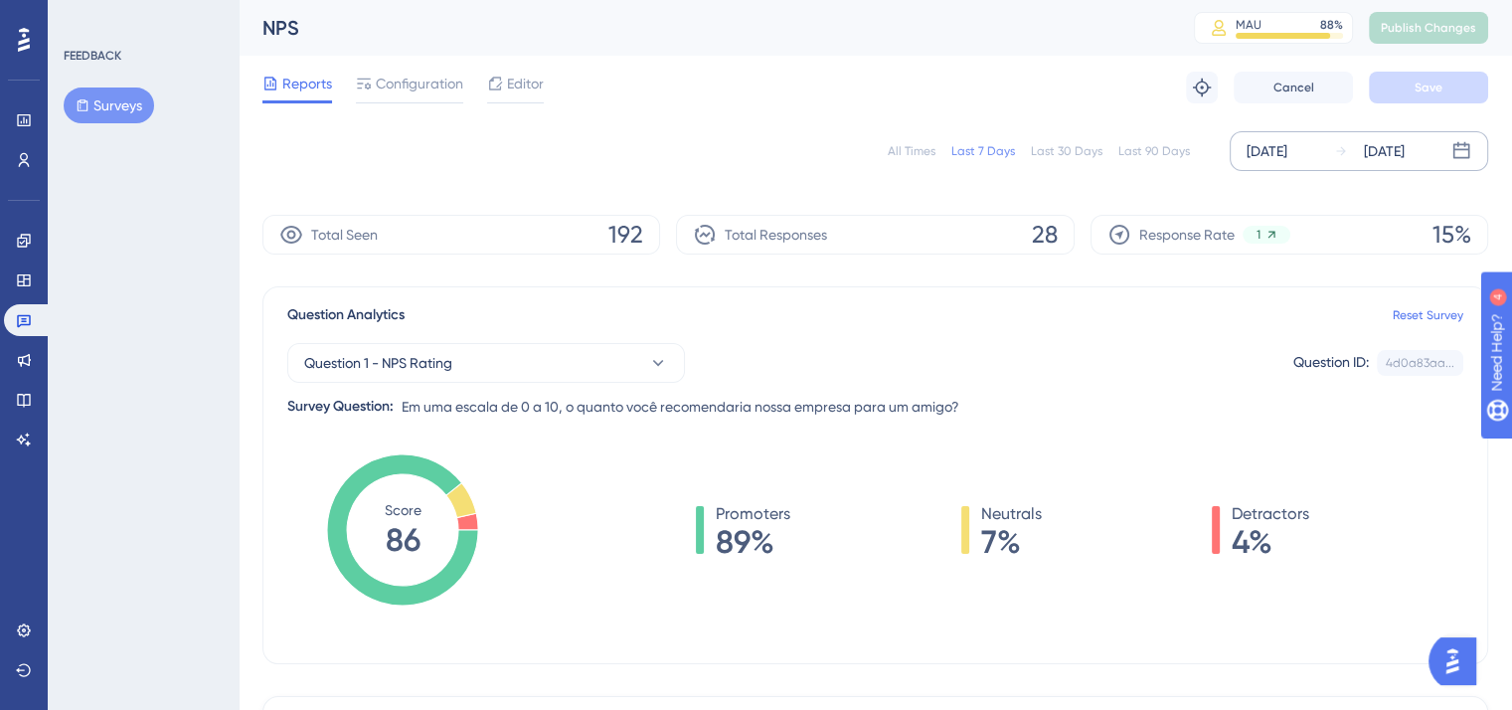
click at [1366, 154] on div "[DATE]" at bounding box center [1384, 151] width 41 height 24
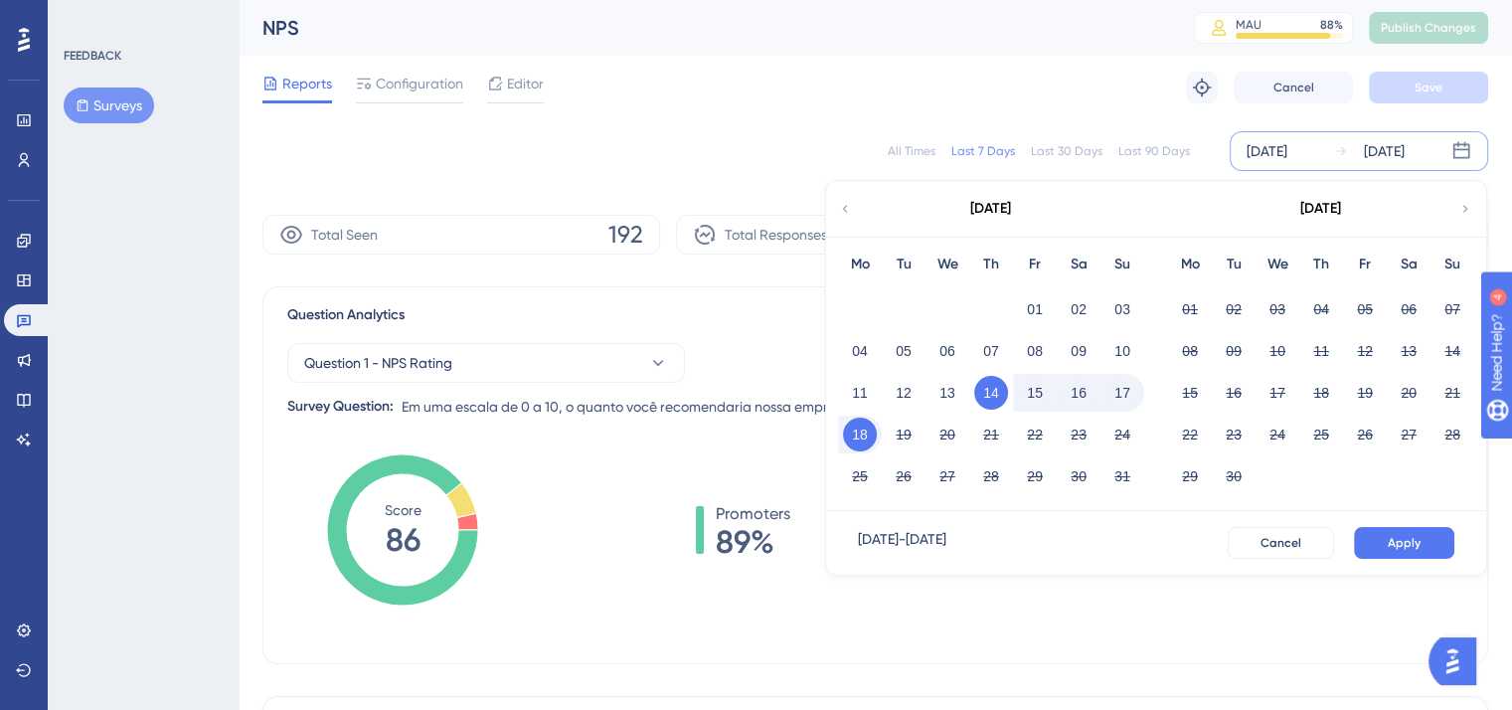
click at [1038, 396] on button "15" at bounding box center [1035, 393] width 34 height 34
click at [1406, 542] on span "Apply" at bounding box center [1404, 543] width 33 height 16
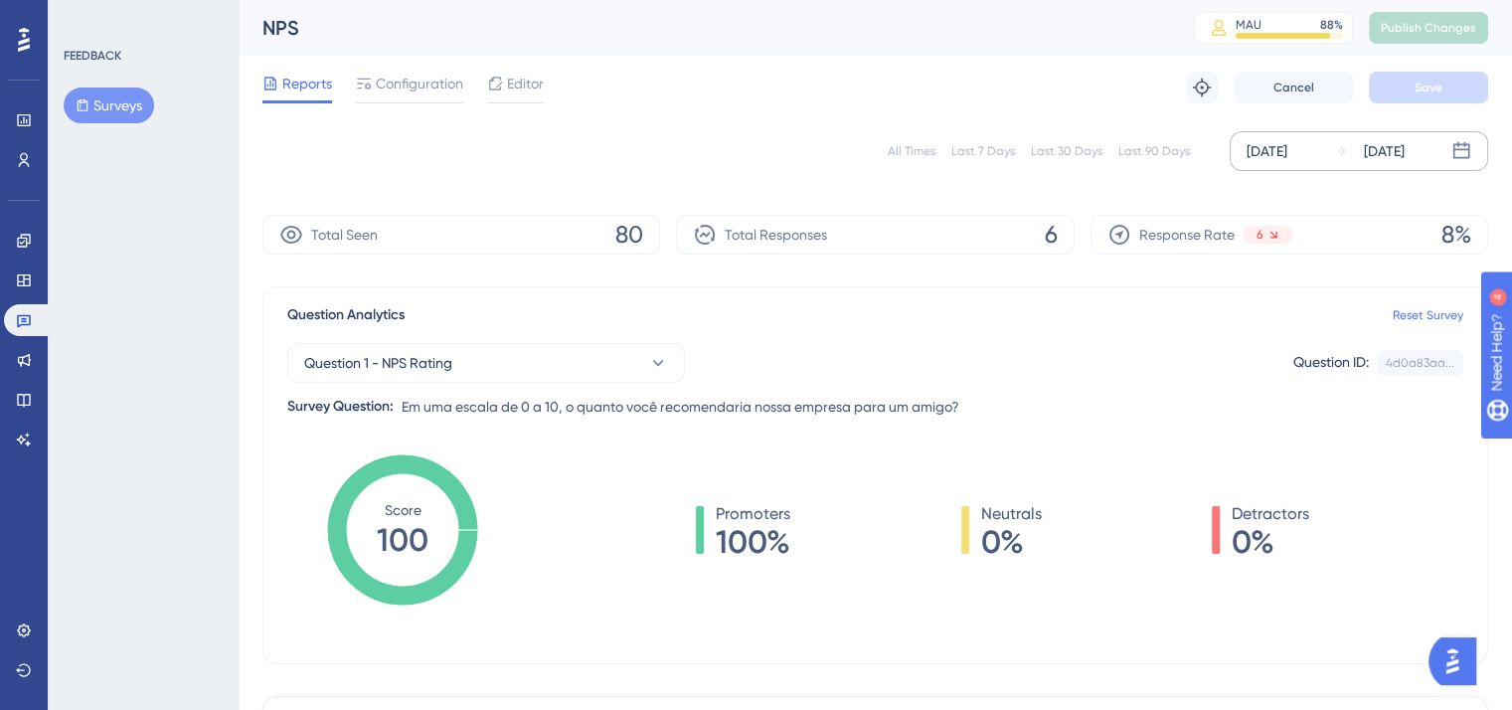
click at [1323, 147] on div "Aug 15 2025 Aug 15 2025" at bounding box center [1359, 151] width 259 height 40
click at [1281, 155] on div "[DATE]" at bounding box center [1267, 151] width 41 height 24
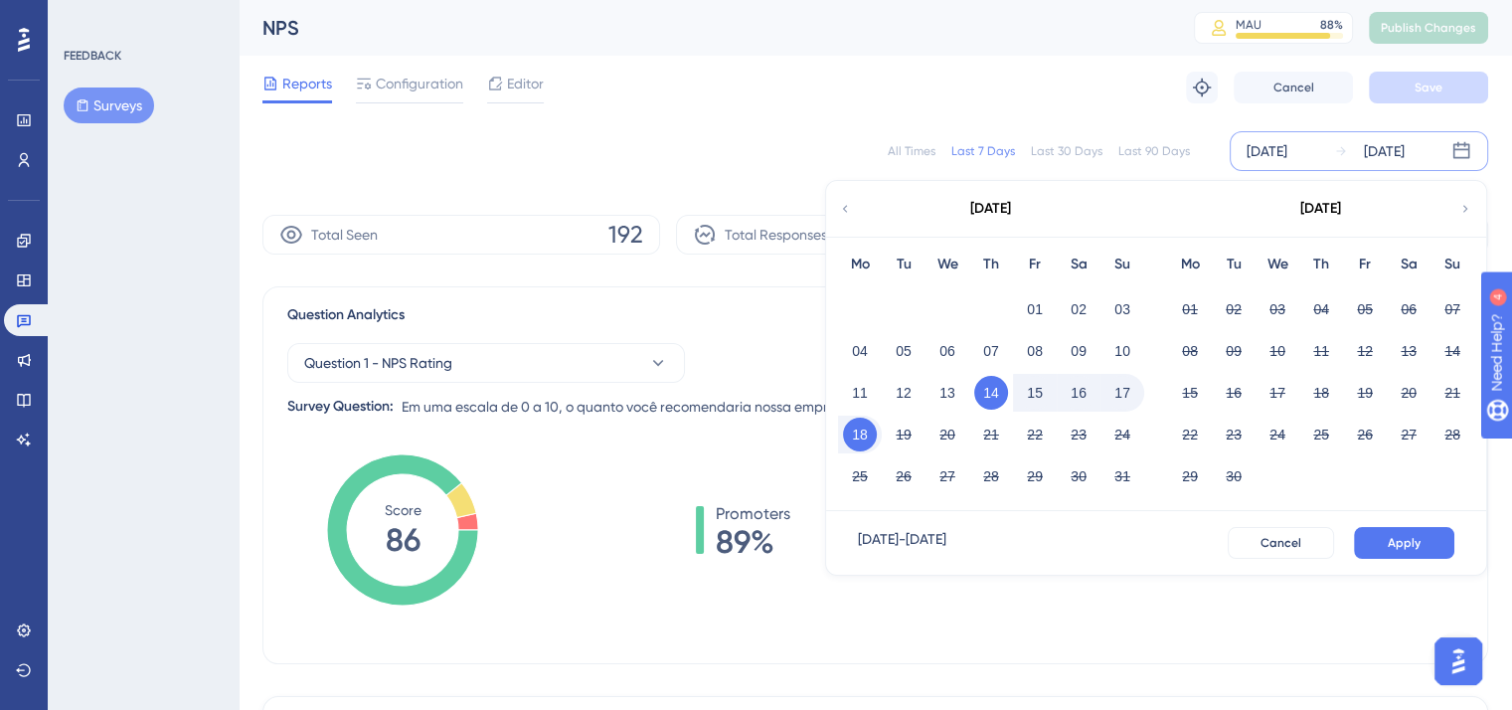
click at [1083, 404] on button "16" at bounding box center [1079, 393] width 34 height 34
click at [1083, 401] on button "16" at bounding box center [1079, 393] width 34 height 34
click at [1439, 545] on button "Apply" at bounding box center [1404, 543] width 100 height 32
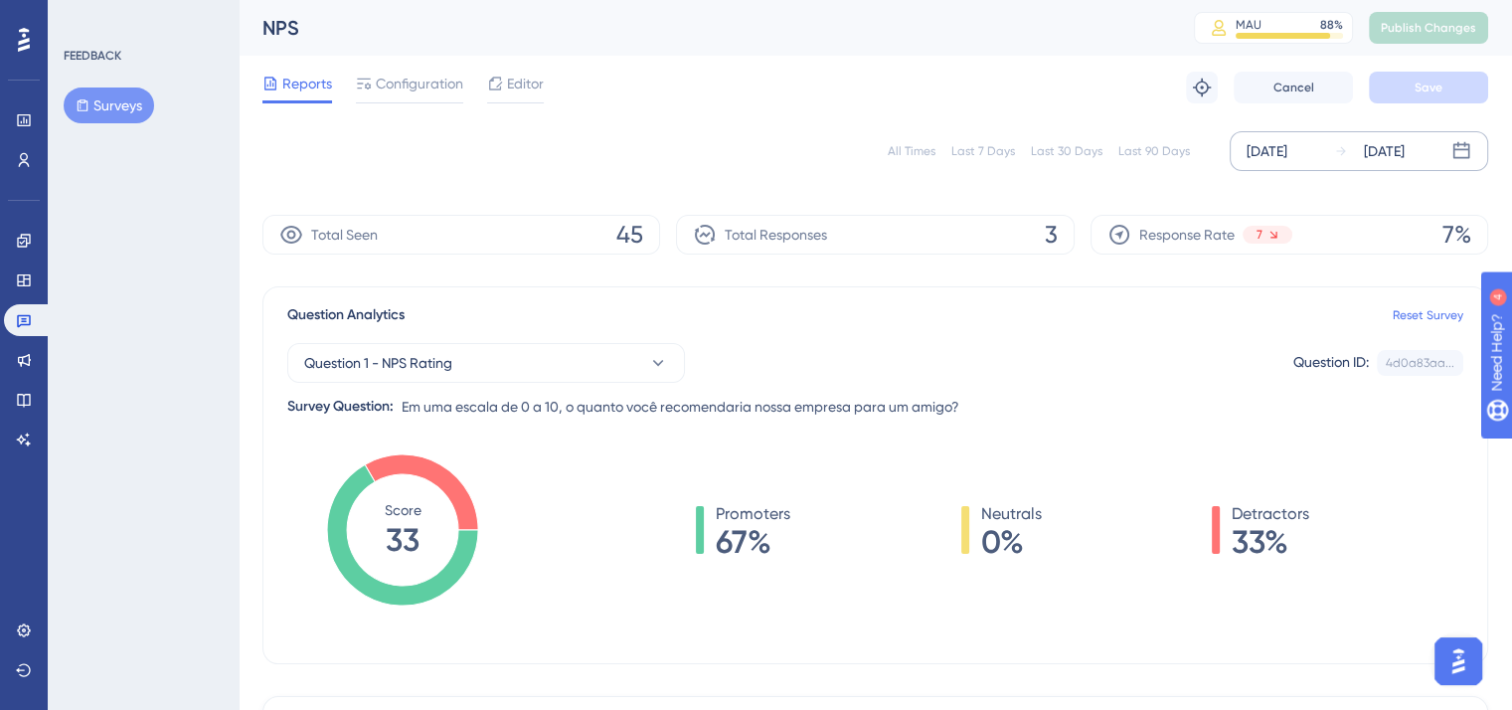
click at [1317, 166] on div "Aug 16 2025 Aug 16 2025" at bounding box center [1359, 151] width 259 height 40
click at [1360, 160] on div "[DATE]" at bounding box center [1369, 151] width 71 height 24
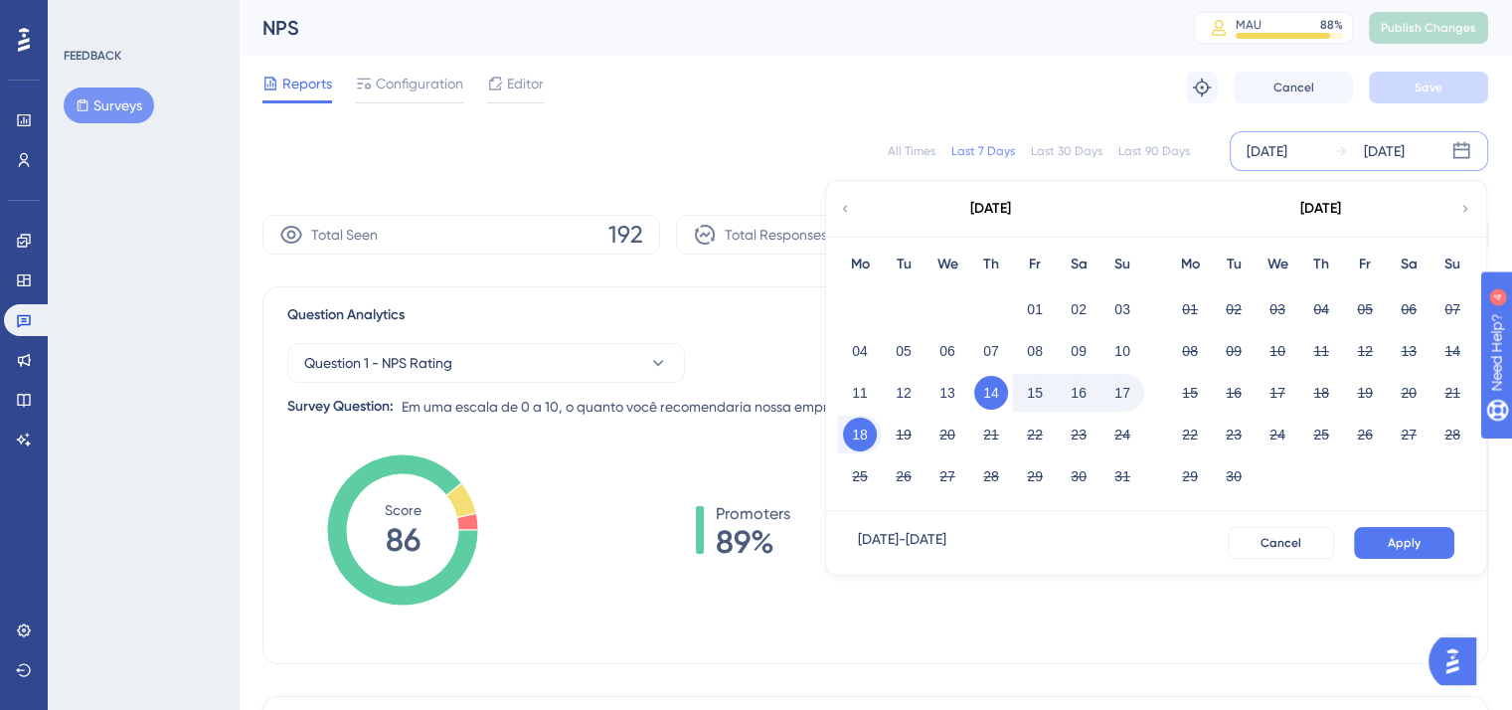
click at [1121, 403] on button "17" at bounding box center [1123, 393] width 34 height 34
click at [1126, 399] on button "17" at bounding box center [1123, 393] width 34 height 34
click at [1426, 562] on div "Aug 17 2025 - Aug 17 2025 Cancel Apply" at bounding box center [1156, 543] width 660 height 64
click at [1411, 545] on span "Apply" at bounding box center [1404, 543] width 33 height 16
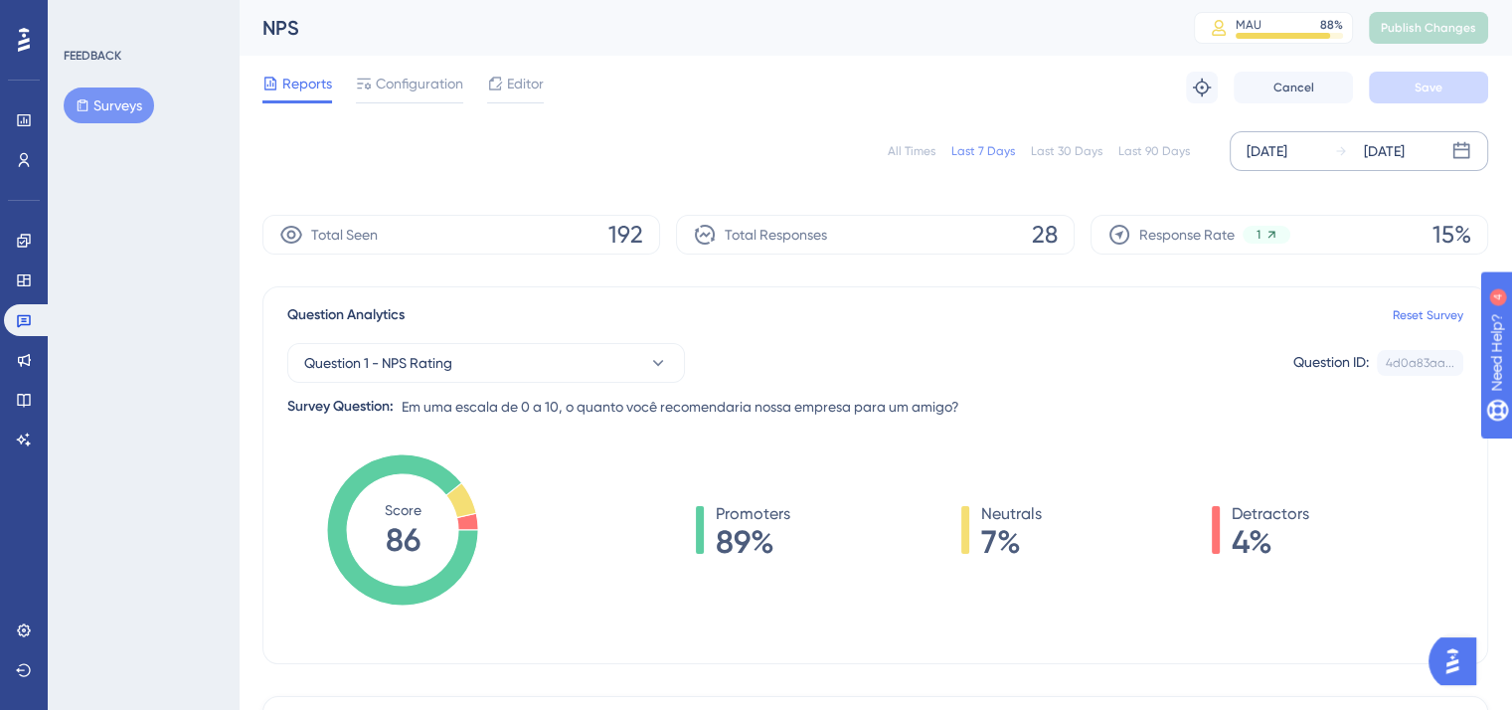
click at [1347, 161] on div "[DATE]" at bounding box center [1369, 151] width 71 height 24
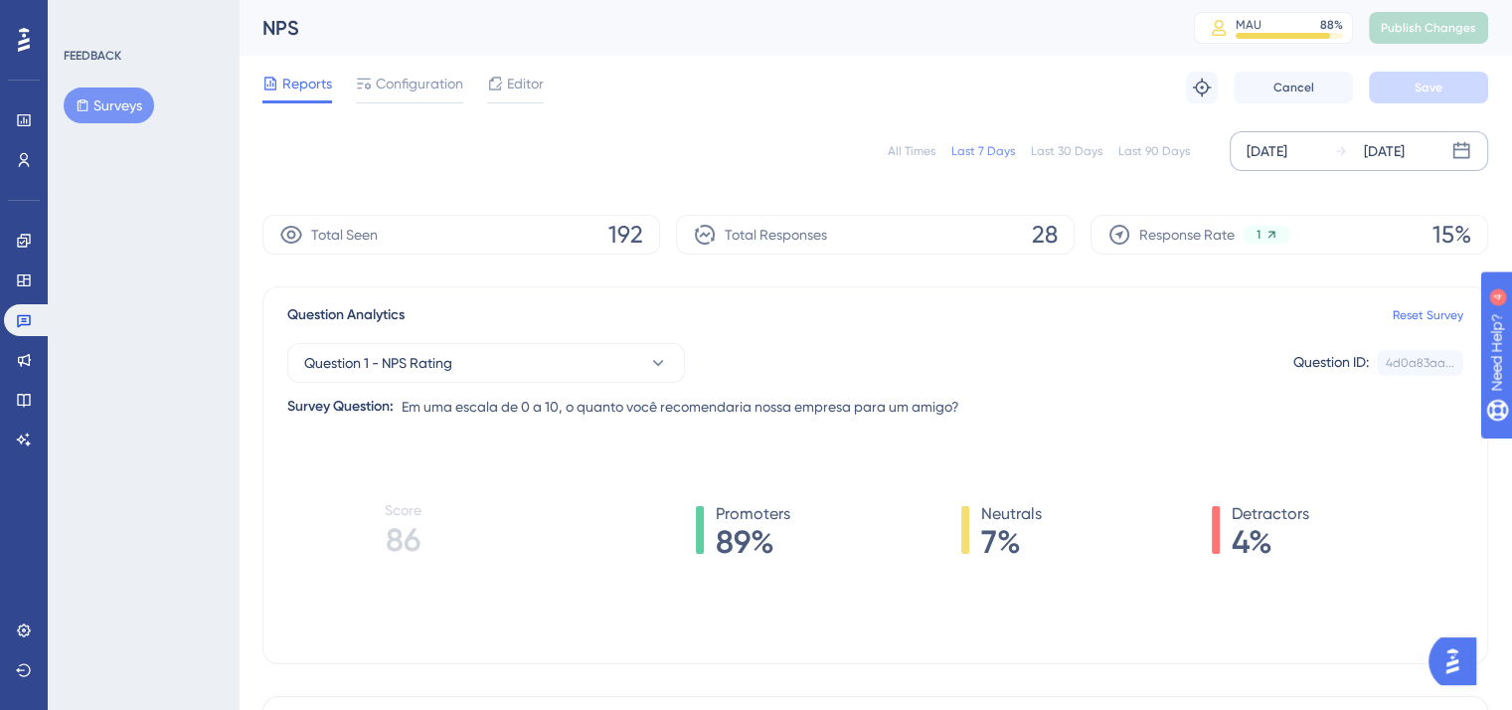
click at [1399, 152] on div "[DATE]" at bounding box center [1384, 151] width 41 height 24
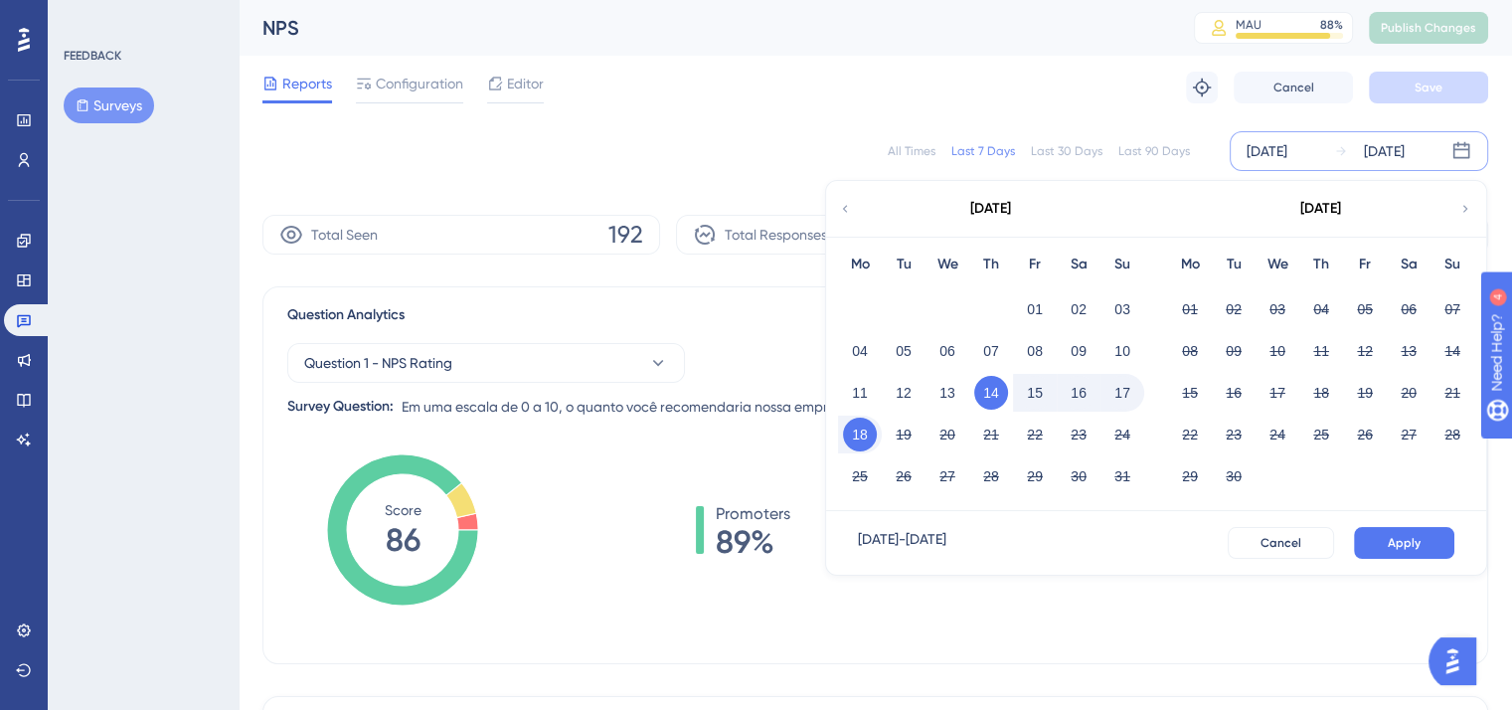
click at [863, 436] on button "18" at bounding box center [860, 435] width 34 height 34
click at [1400, 549] on span "Apply" at bounding box center [1404, 543] width 33 height 16
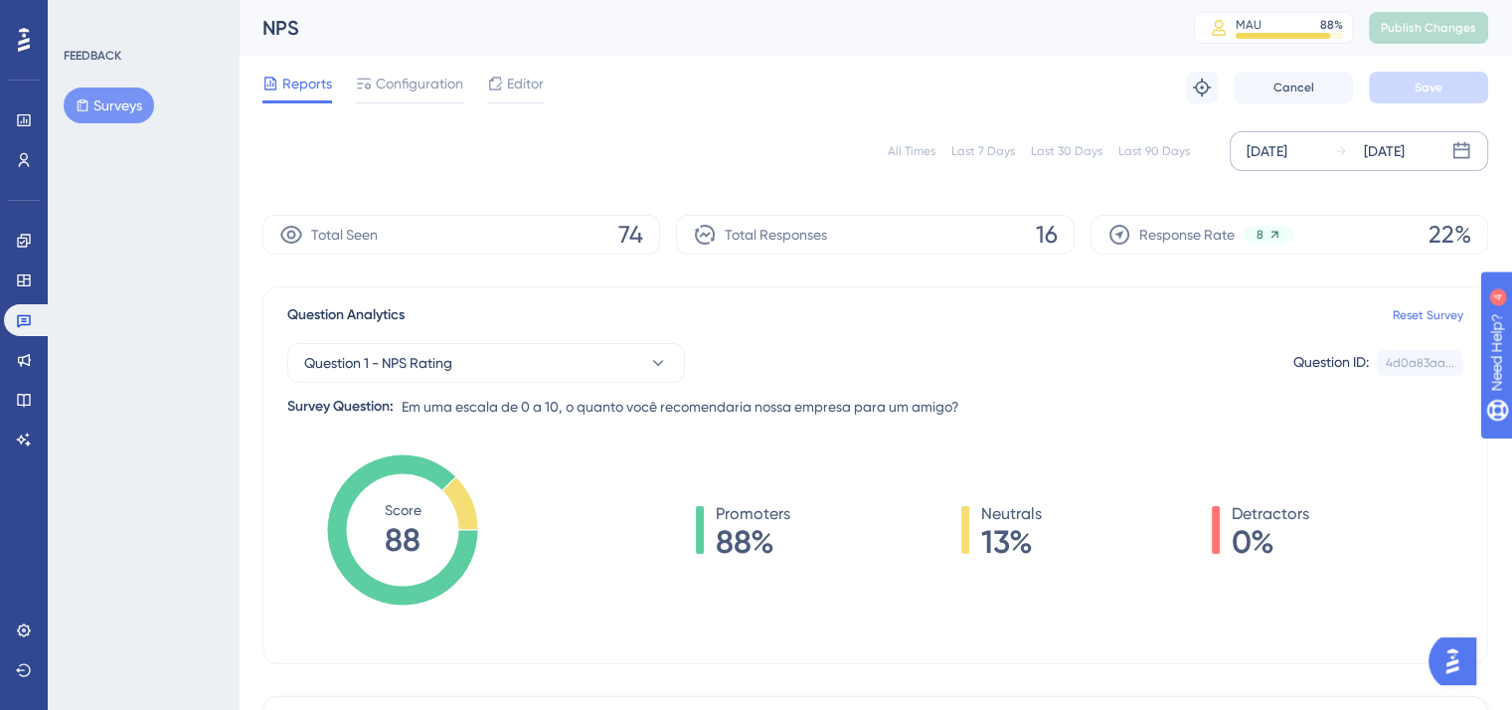
click at [815, 125] on div "All Times Last 7 Days Last 30 Days Last 90 Days Aug 18 2025 Aug 18 2025" at bounding box center [876, 151] width 1226 height 64
click at [1329, 152] on div "[DATE] [DATE]" at bounding box center [1359, 151] width 259 height 40
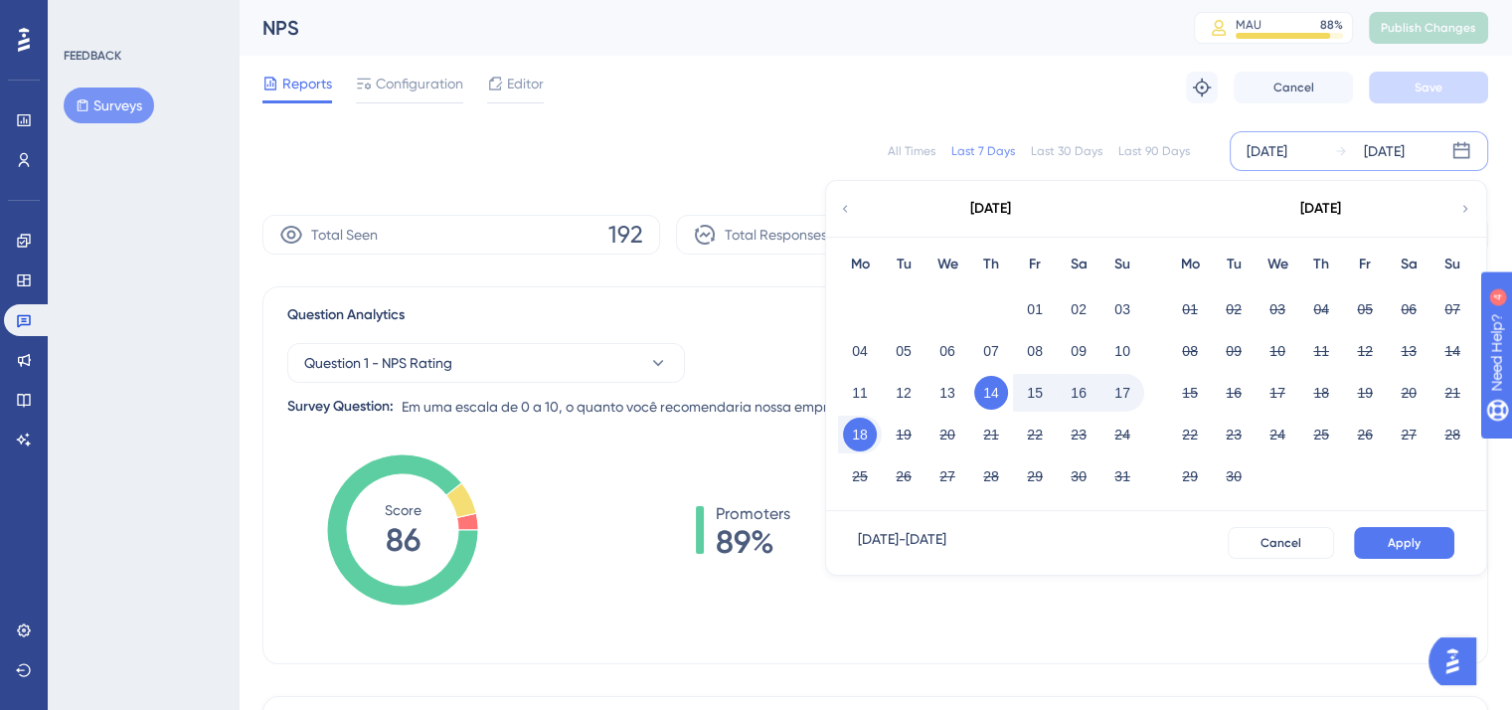
click at [1030, 391] on button "15" at bounding box center [1035, 393] width 34 height 34
click at [875, 431] on button "18" at bounding box center [860, 435] width 34 height 34
click at [1412, 548] on span "Apply" at bounding box center [1404, 543] width 33 height 16
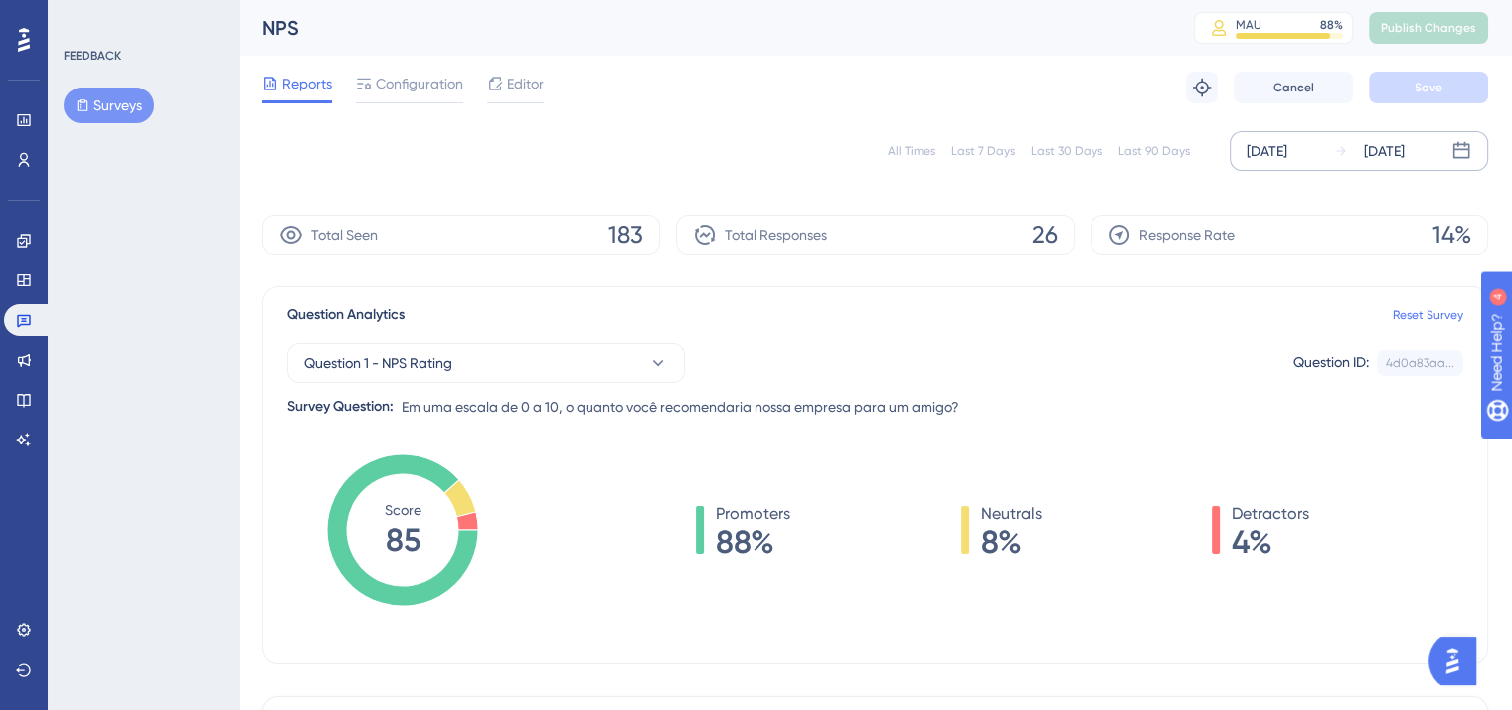
click at [1041, 155] on div "Last 30 Days" at bounding box center [1067, 151] width 72 height 16
click at [1129, 156] on div "Last 90 Days" at bounding box center [1155, 151] width 72 height 16
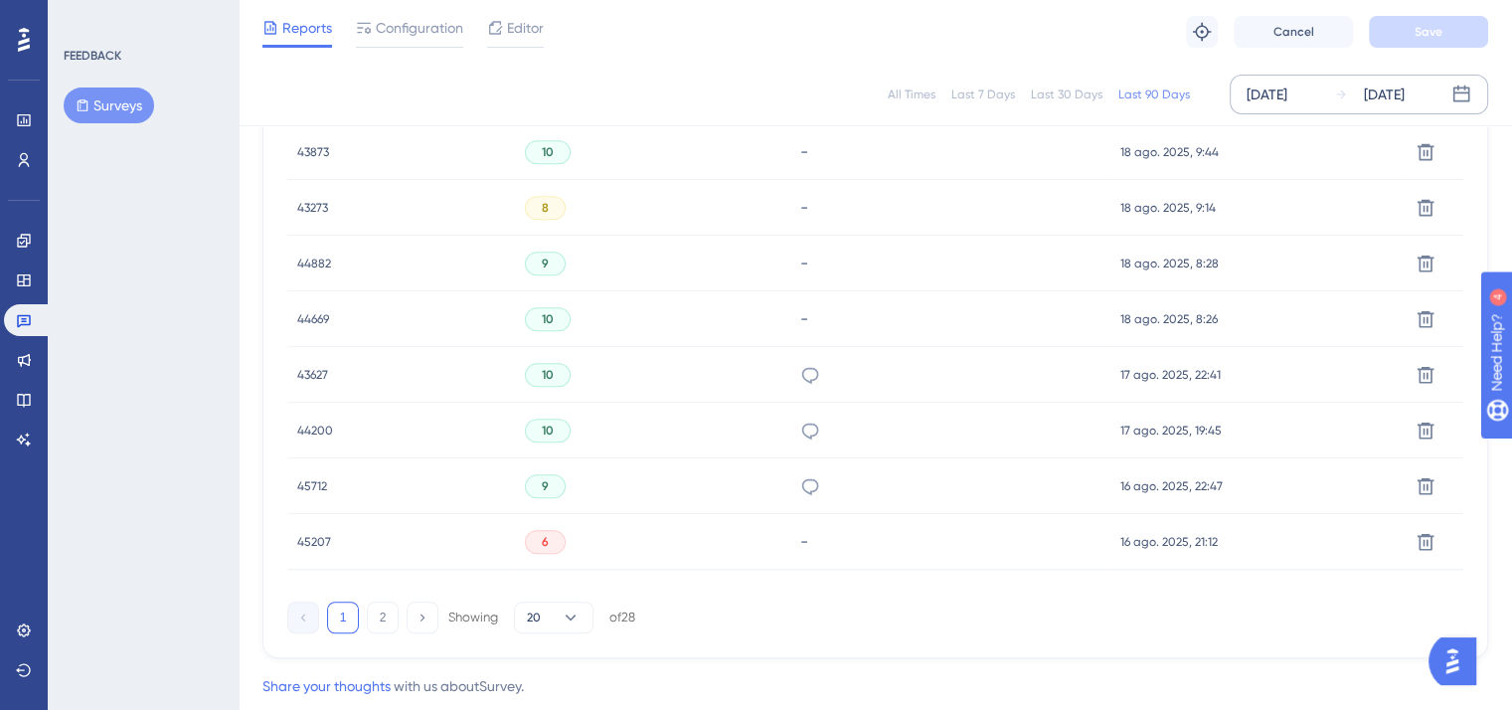
scroll to position [1399, 0]
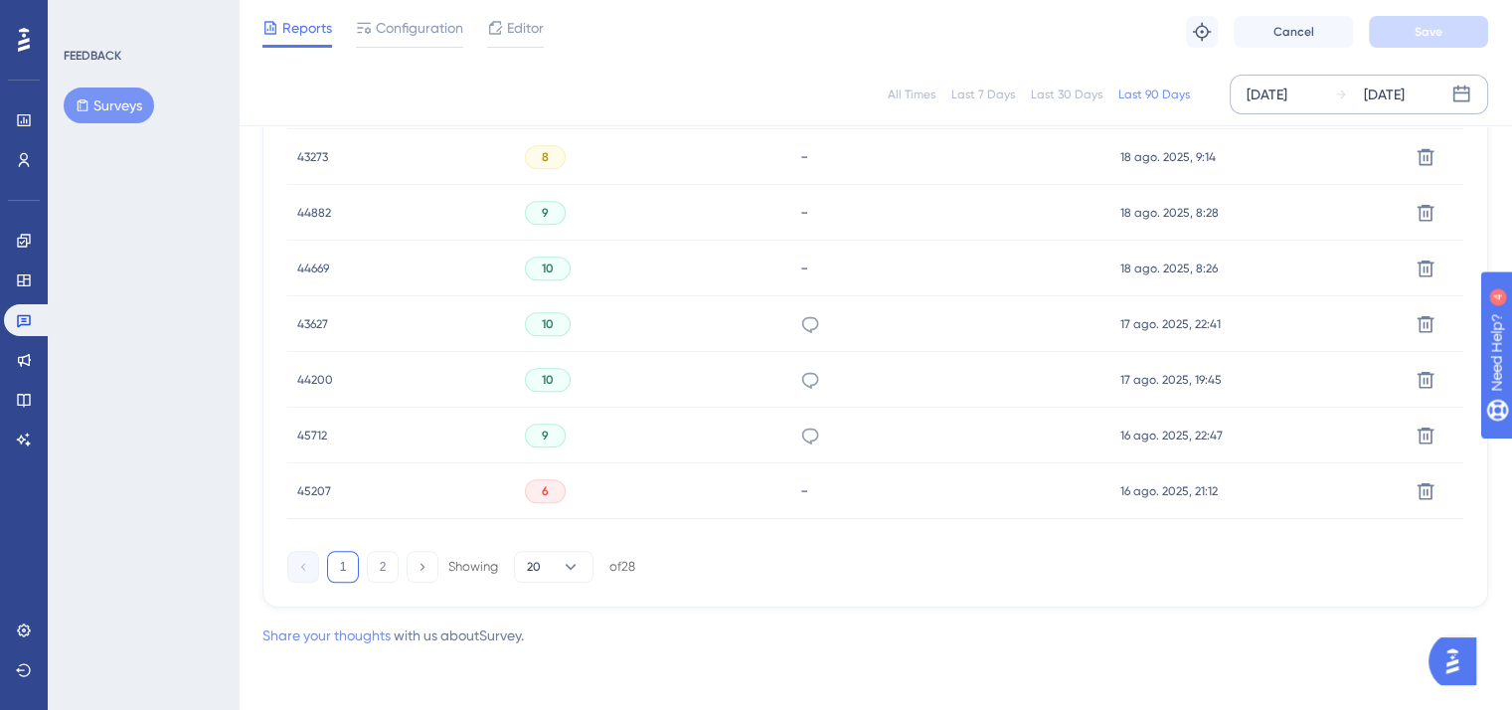
click at [365, 637] on link "Share your thoughts" at bounding box center [327, 635] width 128 height 16
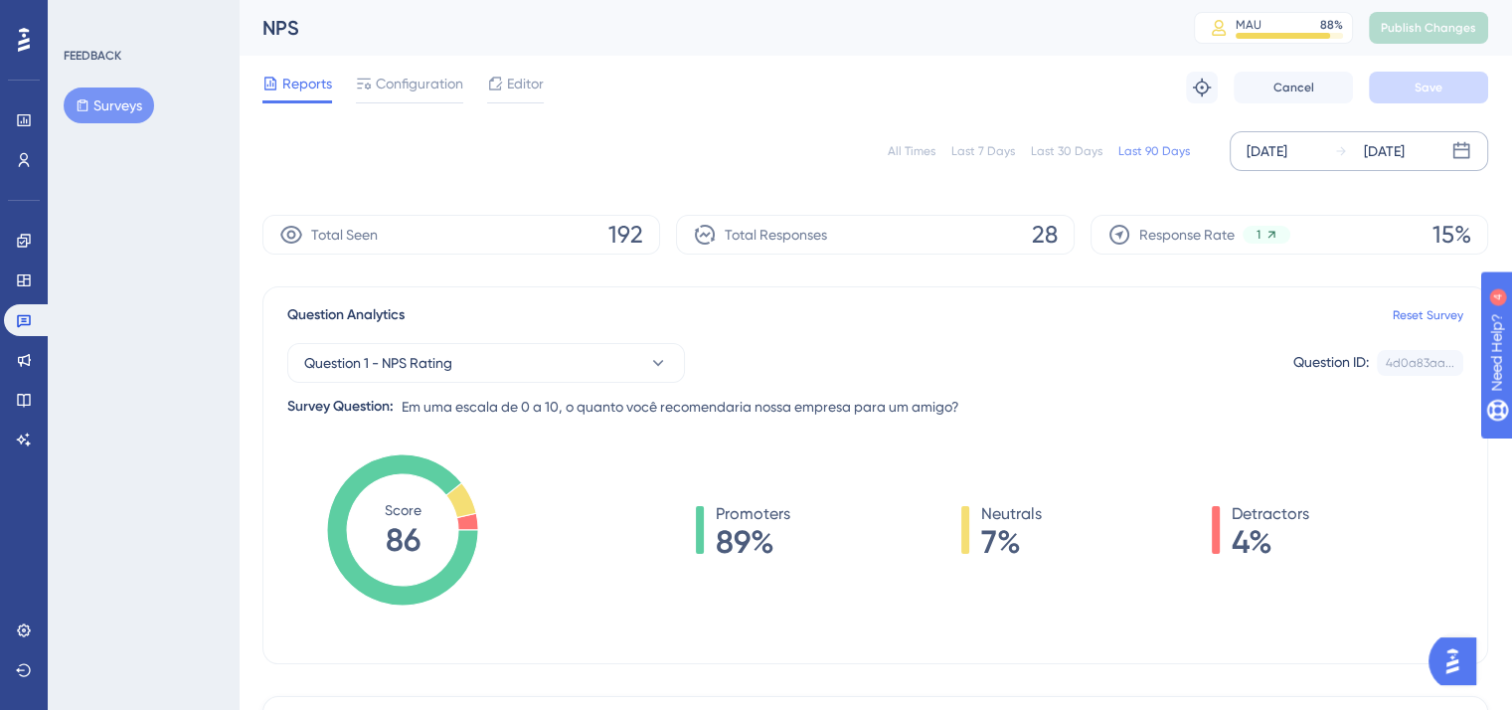
scroll to position [0, 0]
click at [761, 325] on div "Question Analytics Reset Survey" at bounding box center [875, 315] width 1176 height 24
click at [429, 92] on span "Configuration" at bounding box center [420, 84] width 88 height 24
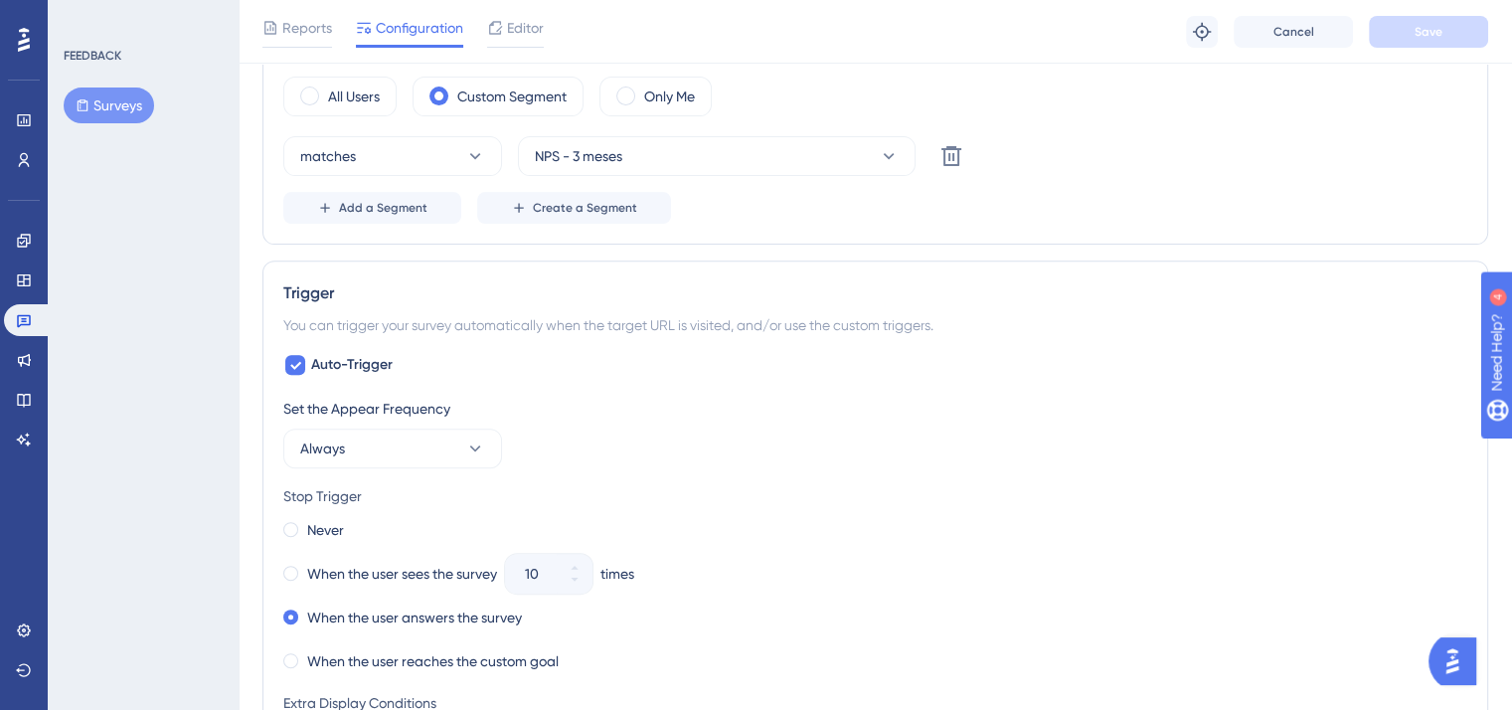
scroll to position [795, 0]
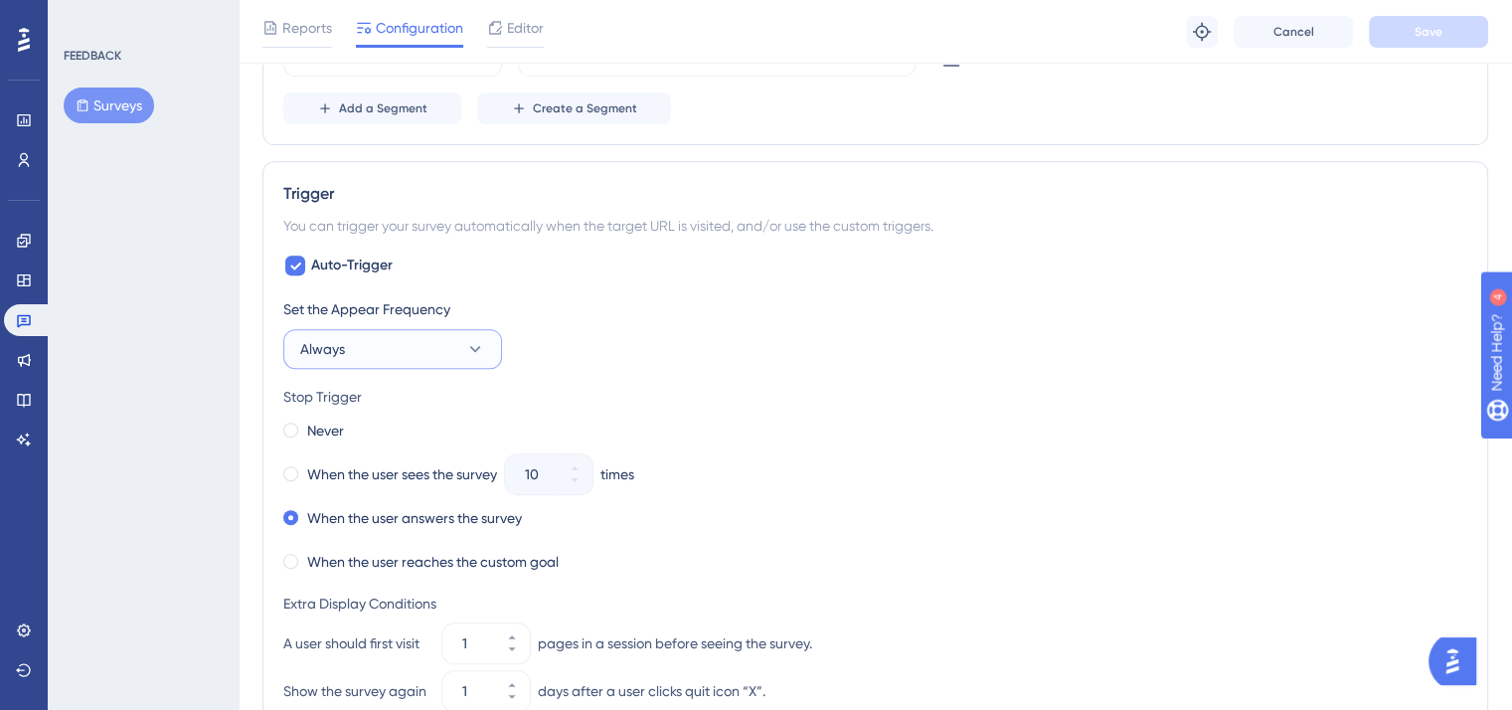
click at [427, 343] on button "Always" at bounding box center [392, 349] width 219 height 40
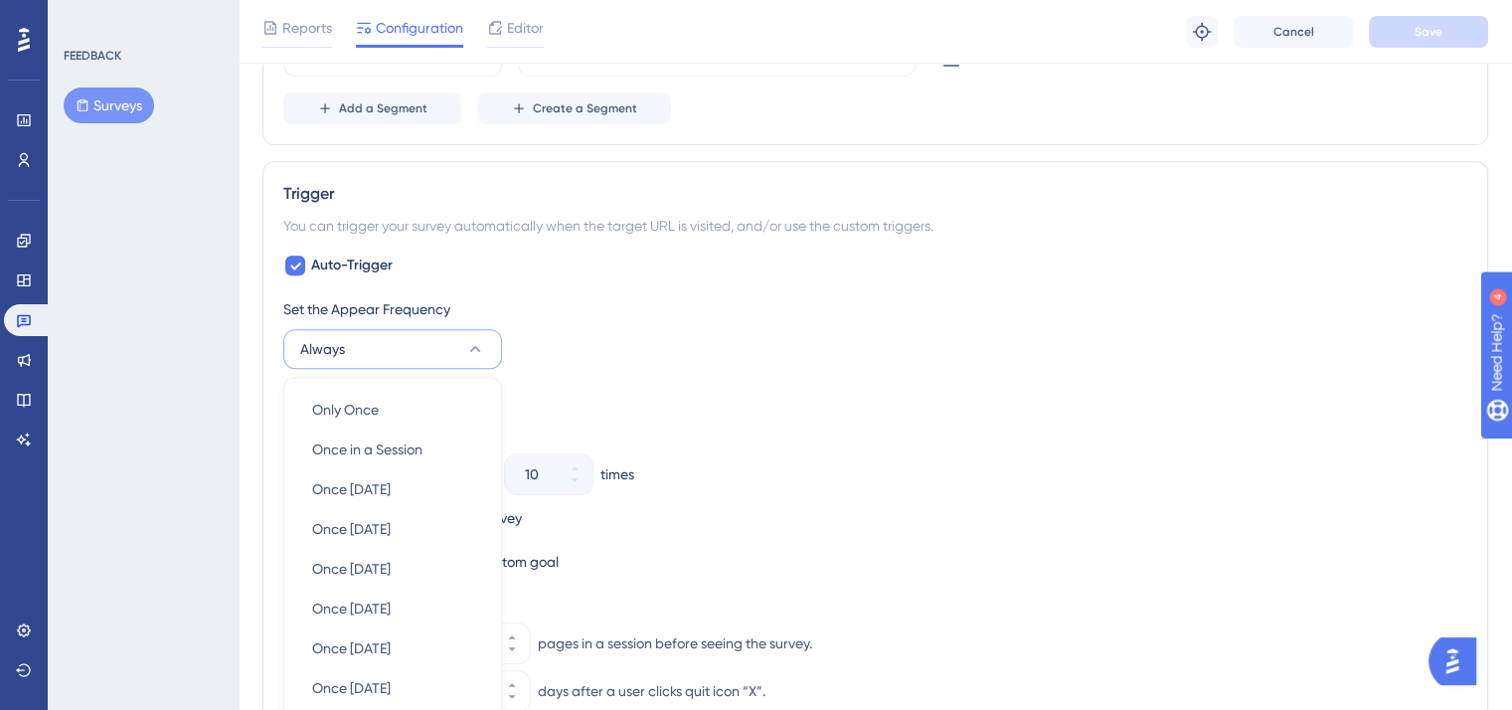
scroll to position [1006, 0]
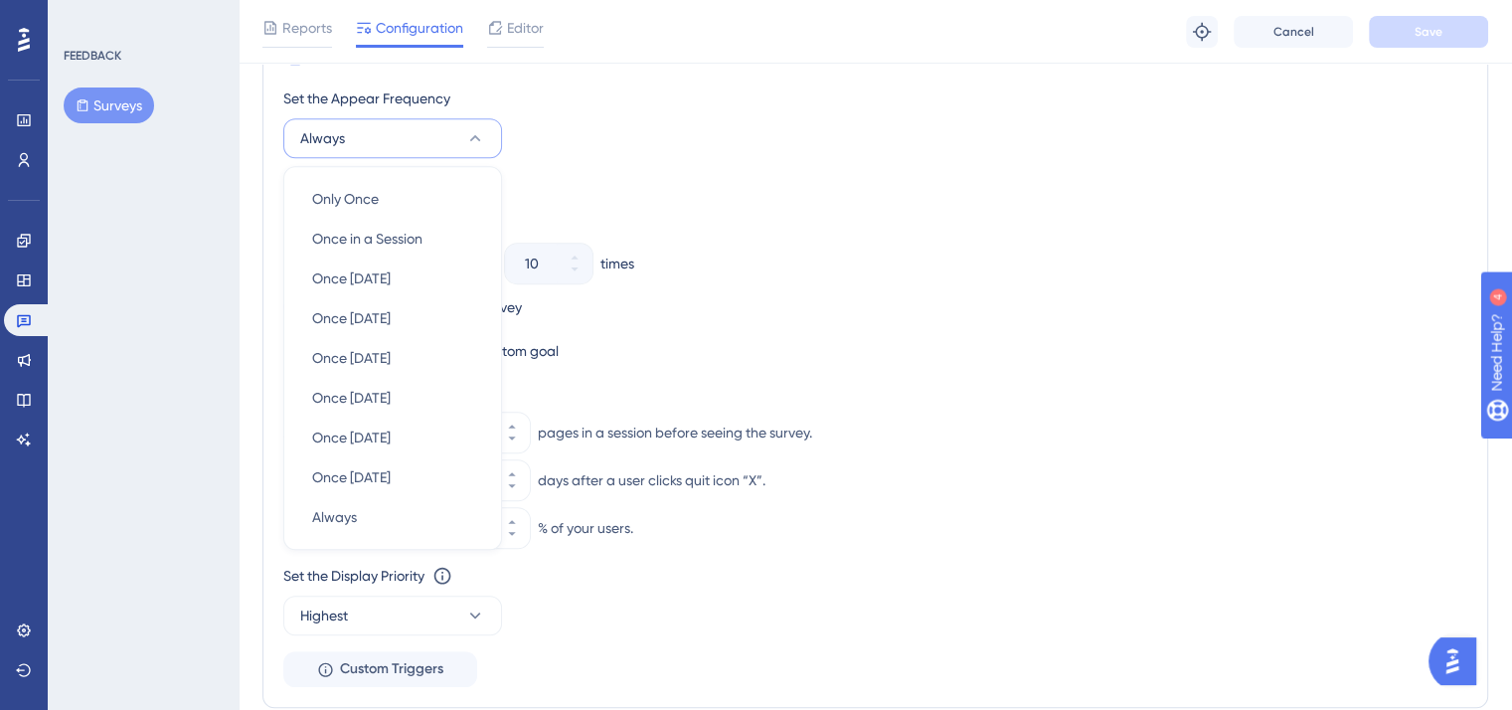
click at [724, 218] on div "Never" at bounding box center [875, 220] width 1184 height 28
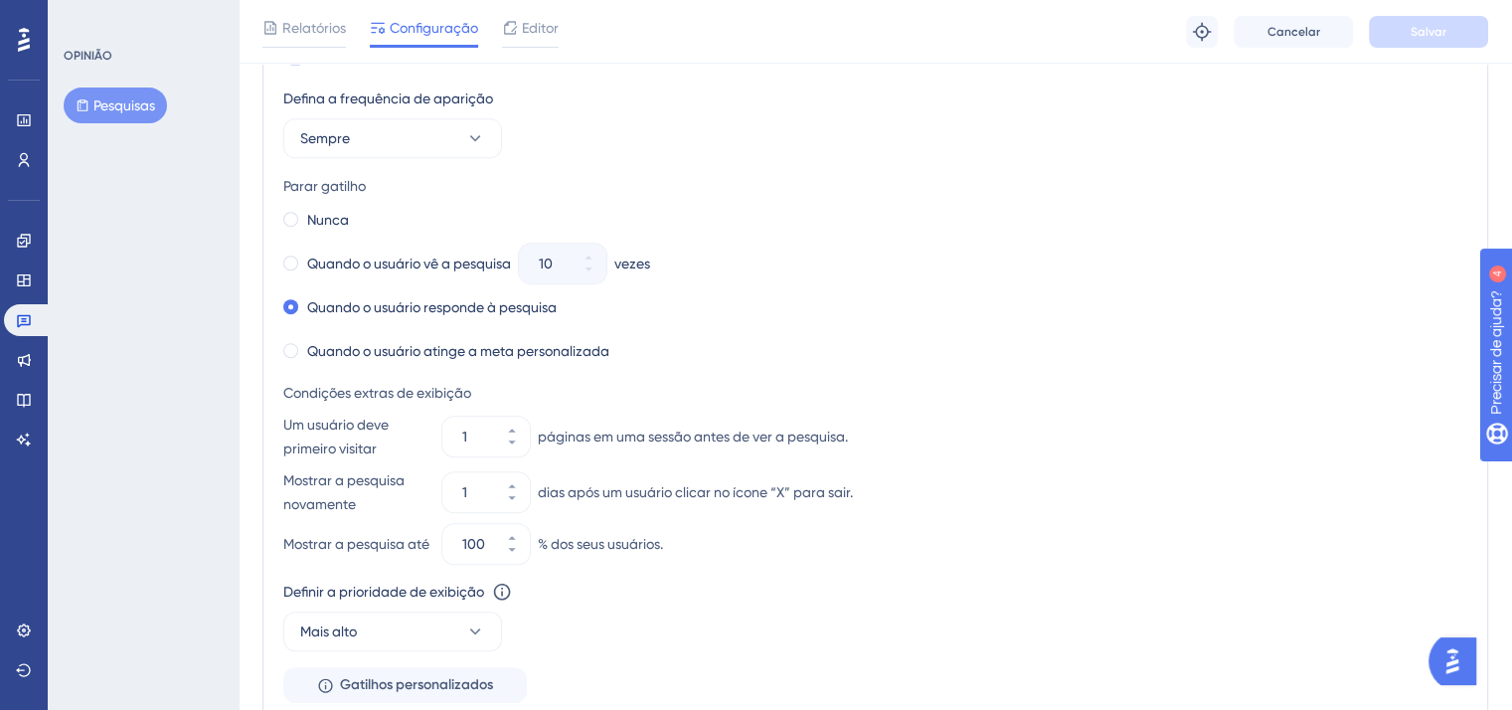
click at [1030, 288] on div "Nunca Quando o usuário vê a pesquisa 10 vezes Quando o usuário responde à pesqu…" at bounding box center [875, 285] width 1184 height 159
click at [514, 427] on icon at bounding box center [512, 431] width 12 height 12
click at [505, 448] on button "2" at bounding box center [512, 447] width 36 height 20
click at [505, 448] on button "1" at bounding box center [512, 447] width 36 height 20
type input "1"
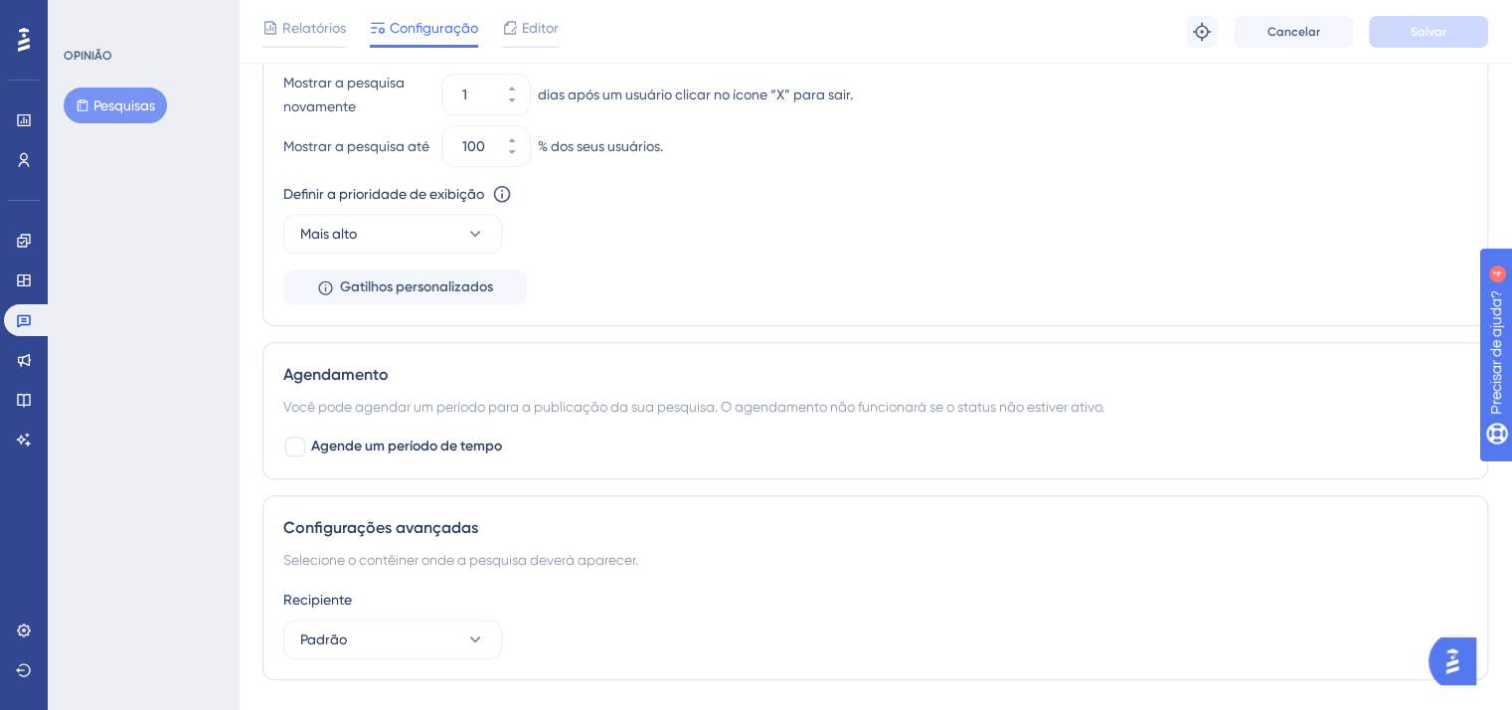
scroll to position [1497, 0]
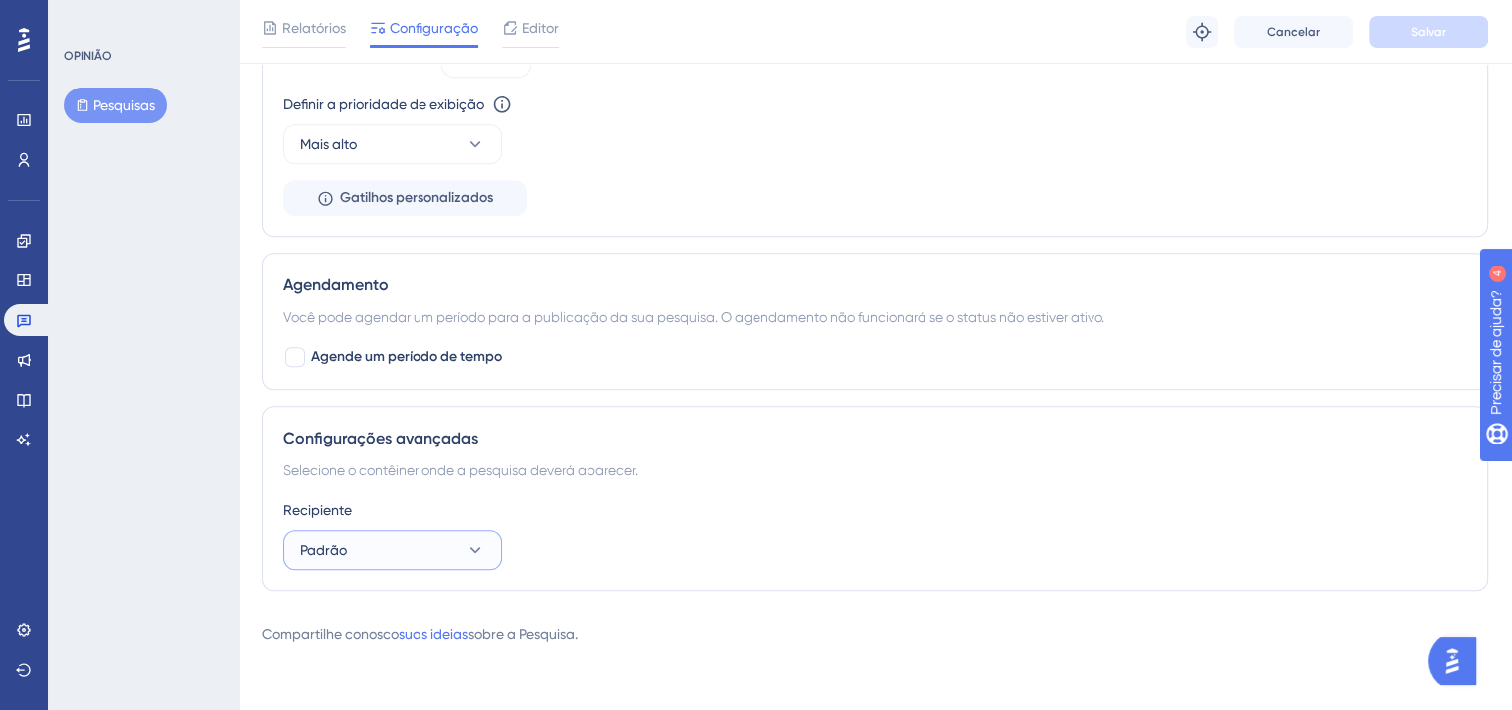
click at [434, 554] on button "Padrão" at bounding box center [392, 550] width 219 height 40
click at [675, 419] on div "Configurações avançadas Selecione o contêiner onde a pesquisa deverá aparecer. …" at bounding box center [876, 498] width 1226 height 185
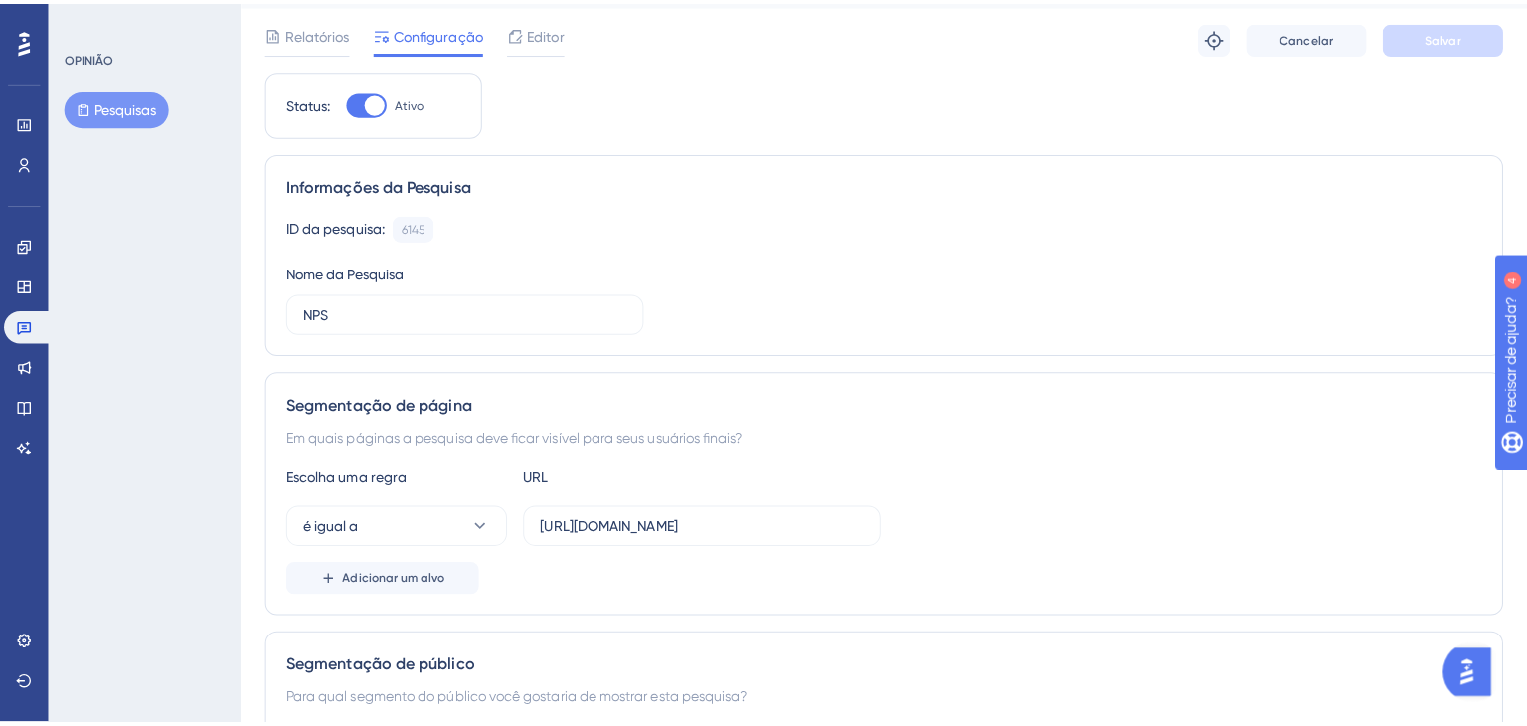
scroll to position [0, 0]
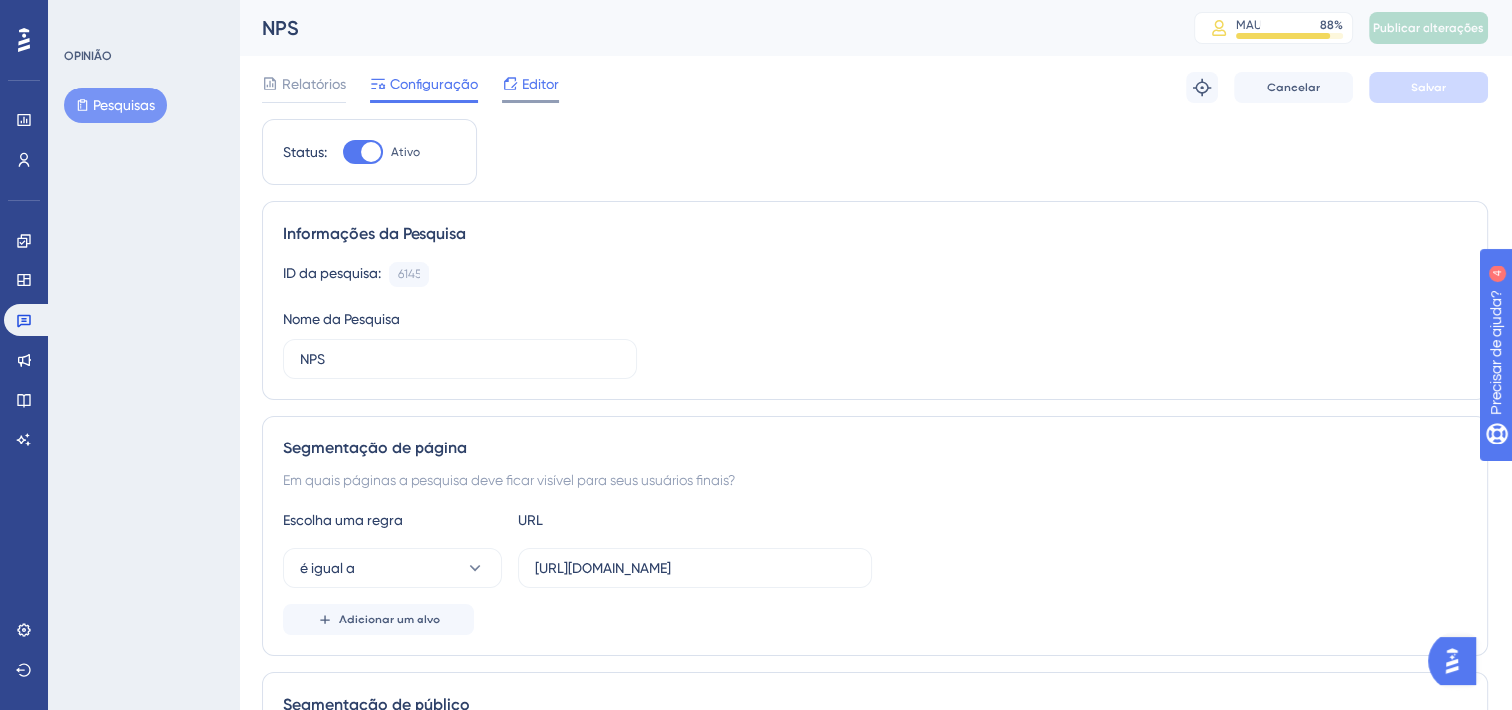
click at [539, 81] on font "Editor" at bounding box center [540, 84] width 37 height 16
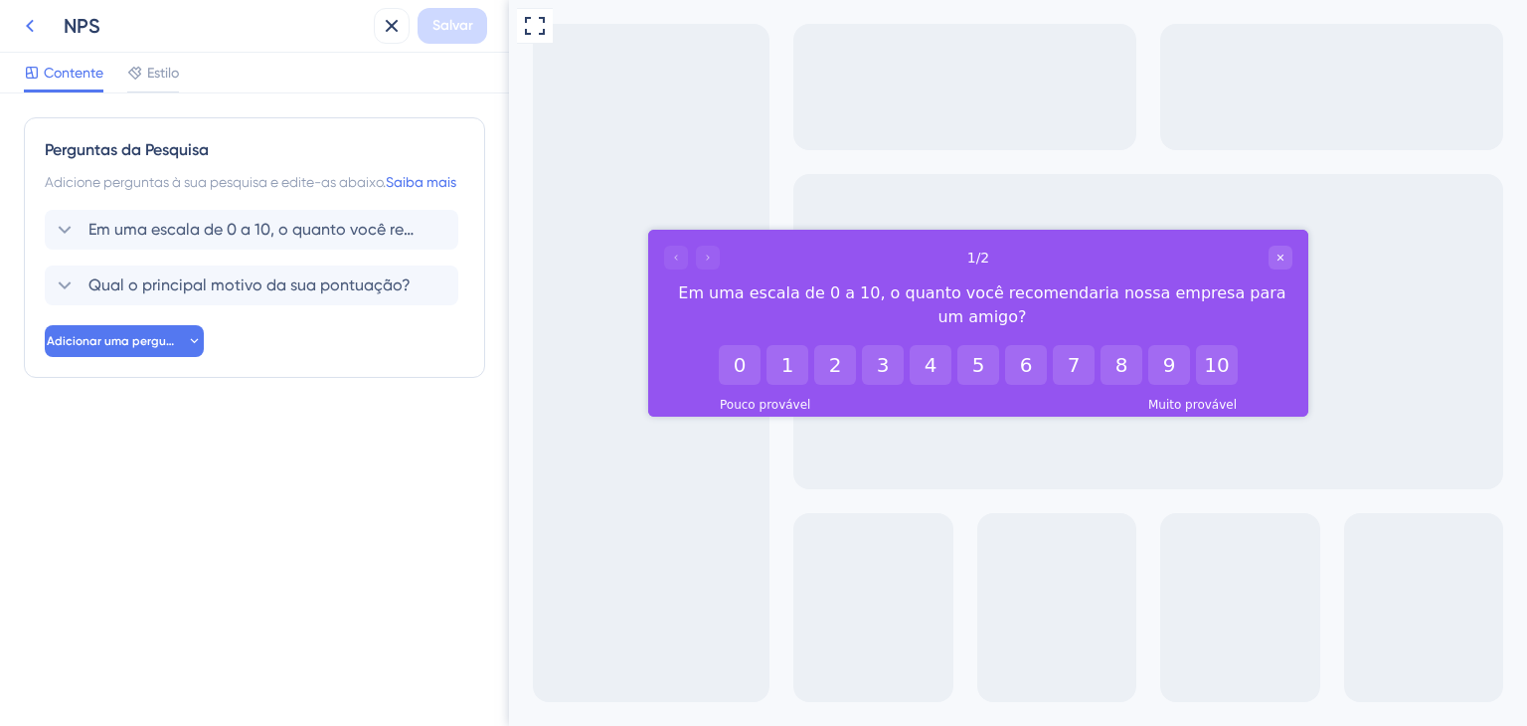
click at [31, 40] on button at bounding box center [30, 26] width 36 height 36
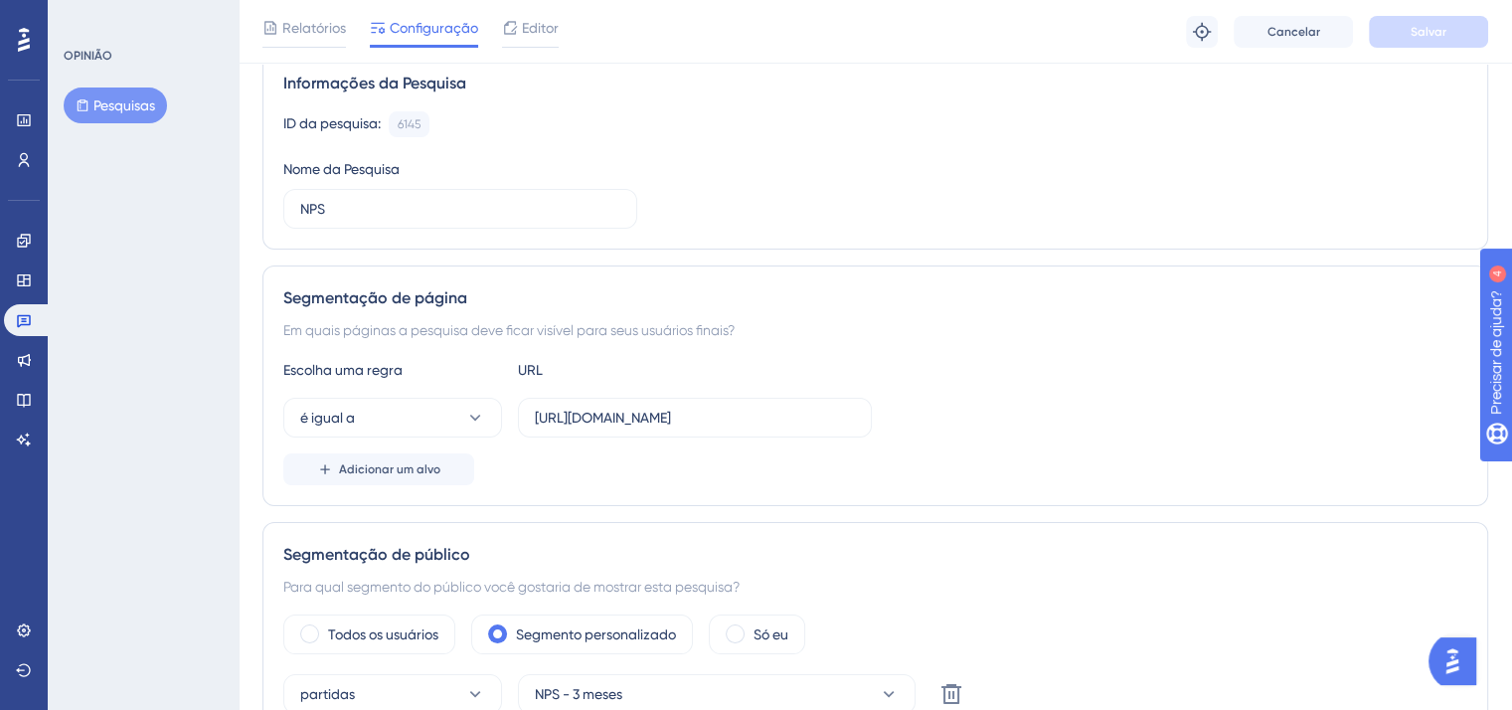
scroll to position [199, 0]
